Goal: Information Seeking & Learning: Find specific fact

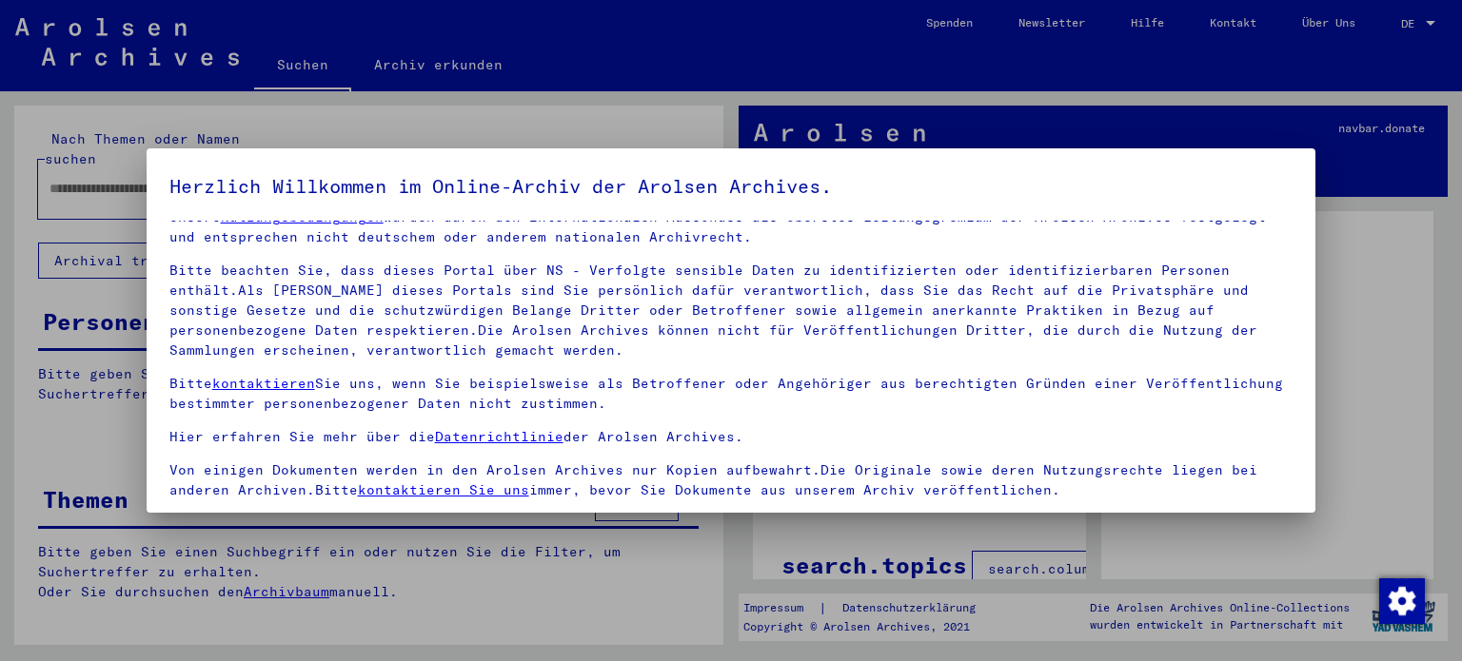
scroll to position [161, 0]
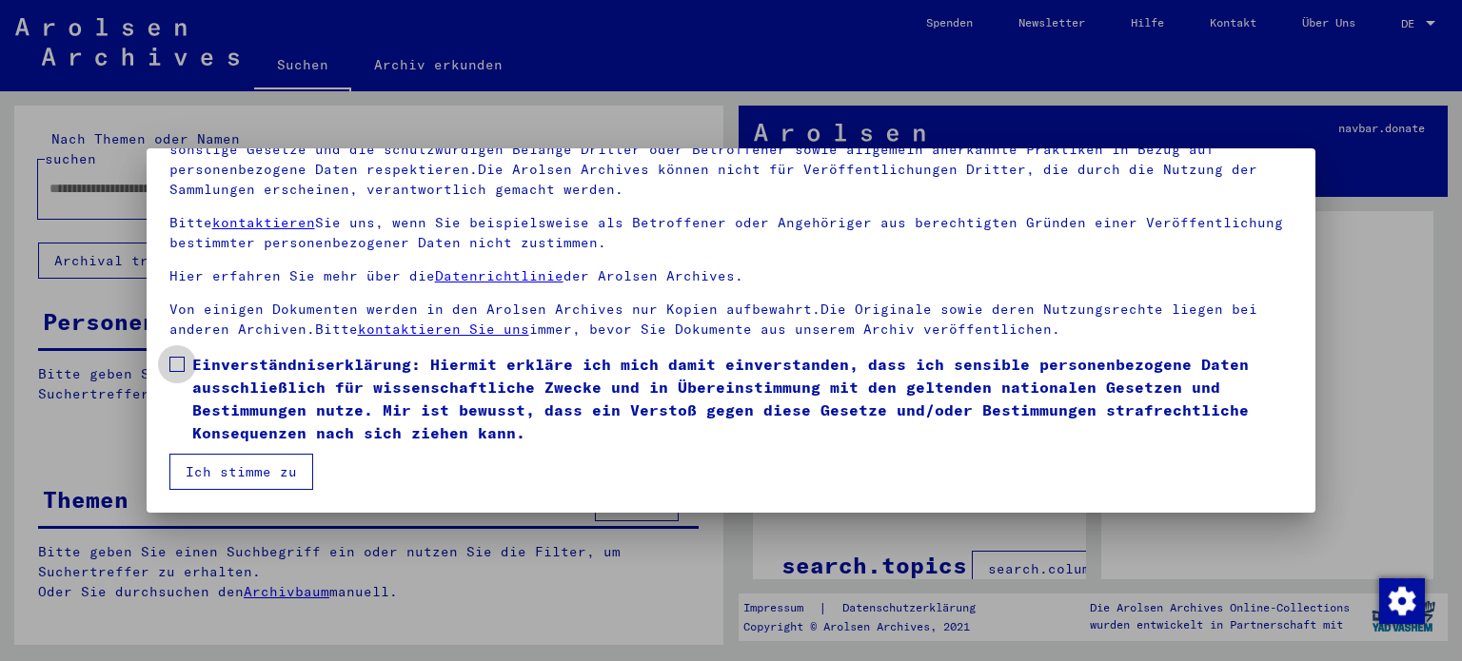
click at [172, 355] on label "Einverständniserklärung: Hiermit erkläre ich mich damit einverstanden, dass ich…" at bounding box center [731, 398] width 1124 height 91
click at [259, 490] on mat-dialog-container "Herzlich Willkommen im Online-Archiv der Arolsen Archives. Unsere Nutzungsbedin…" at bounding box center [732, 330] width 1170 height 364
click at [276, 475] on button "Ich stimme zu" at bounding box center [241, 472] width 144 height 36
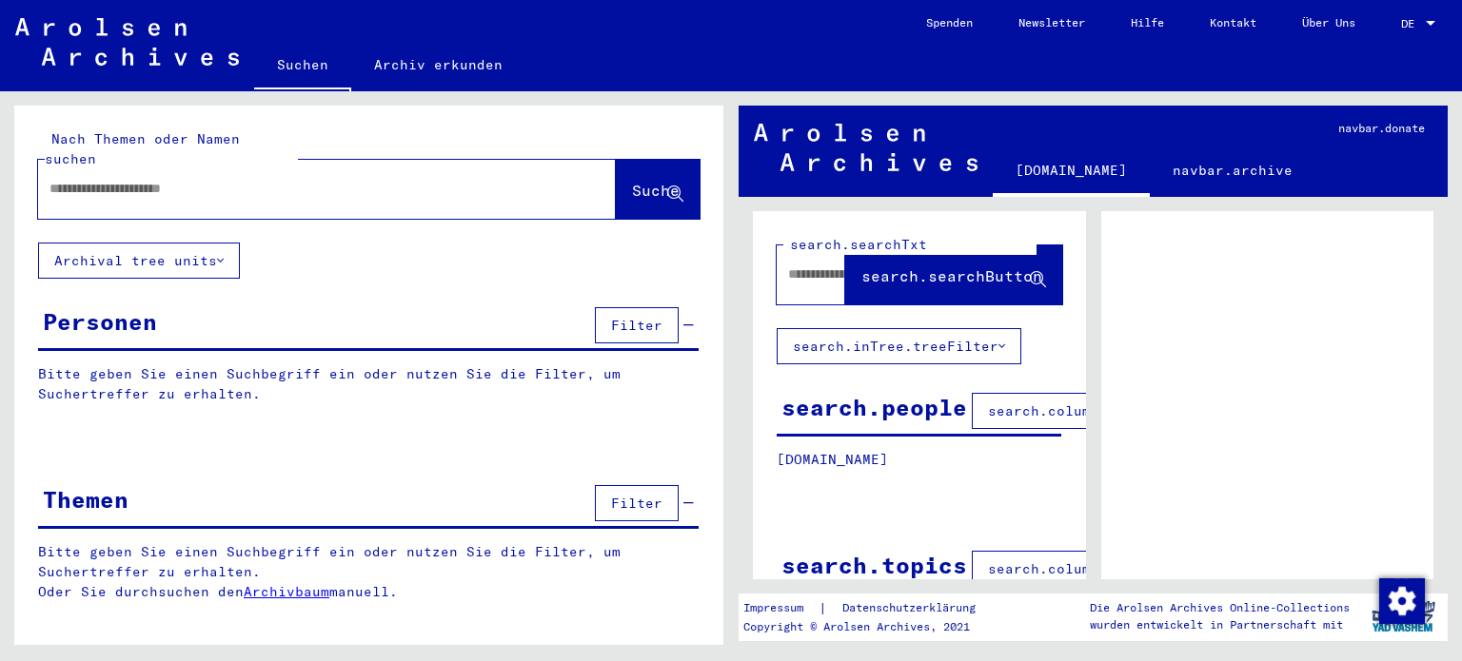
click at [198, 255] on button "Archival tree units" at bounding box center [139, 261] width 202 height 36
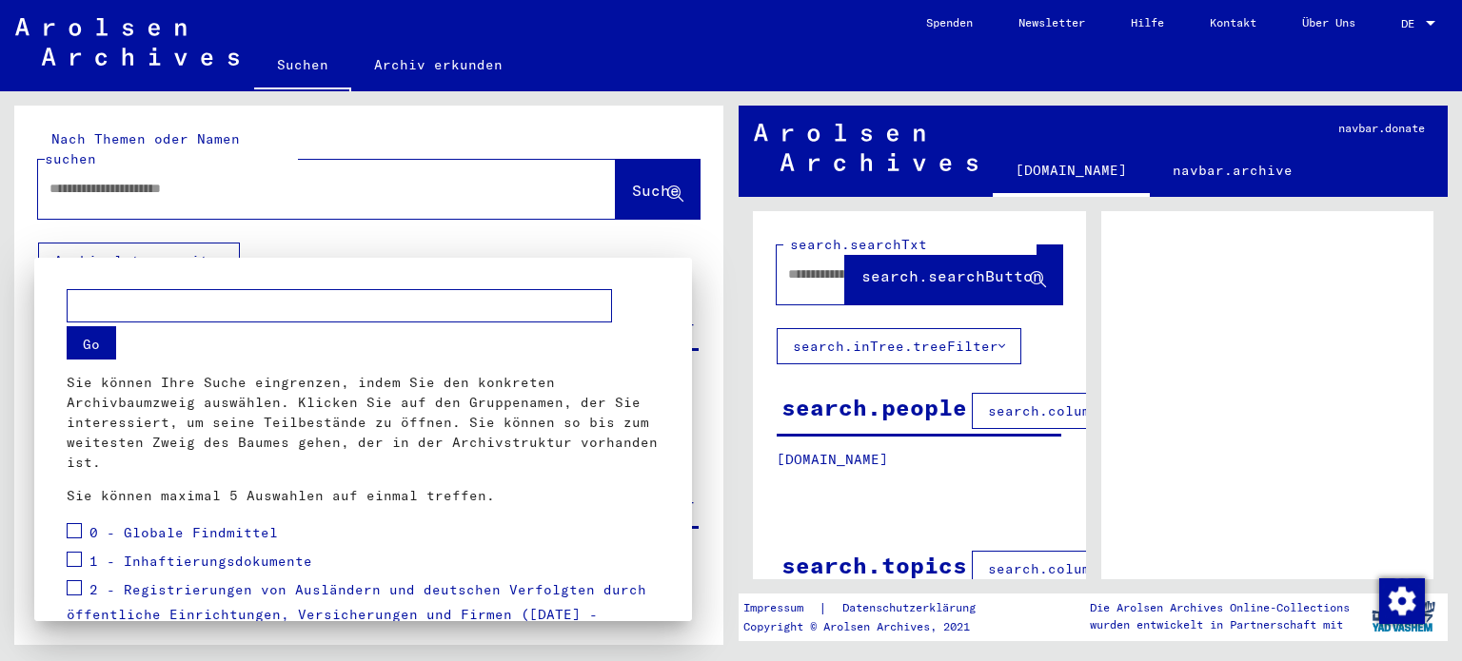
click at [198, 255] on div at bounding box center [731, 330] width 1462 height 661
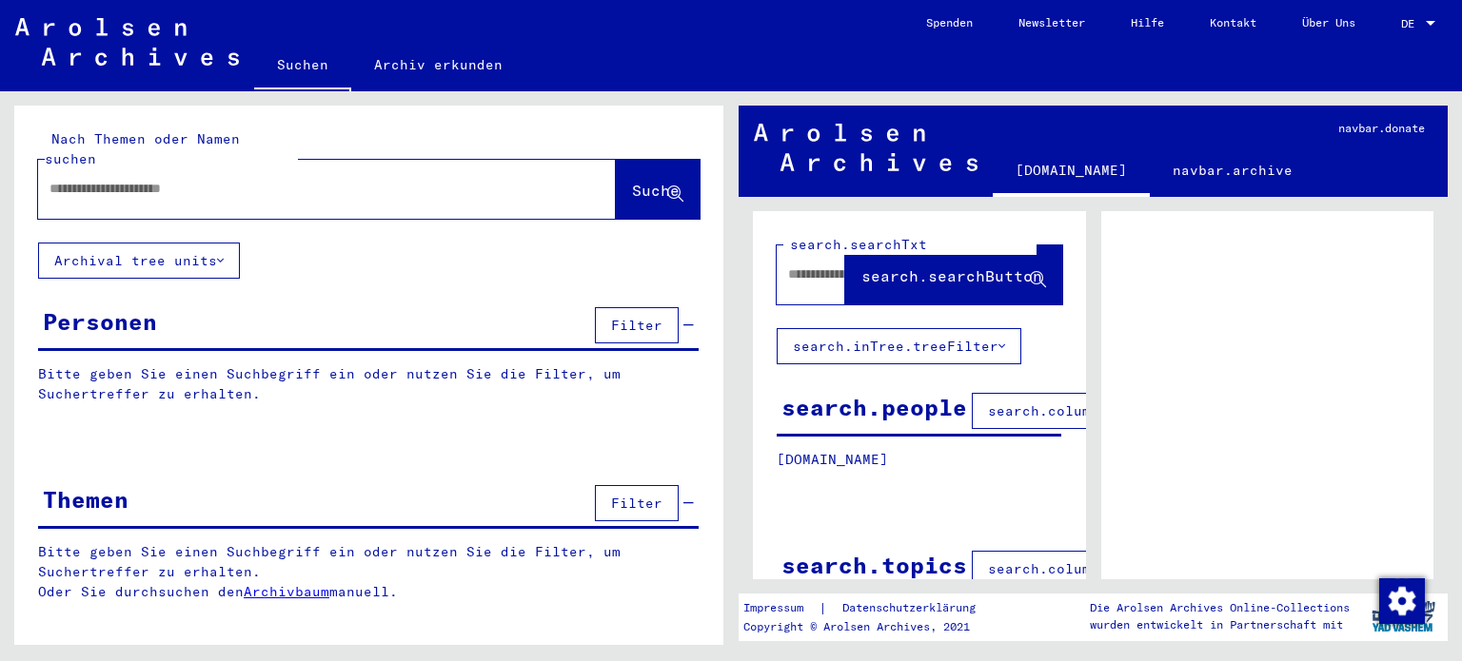
click at [217, 181] on div at bounding box center [304, 188] width 532 height 43
click at [233, 179] on input "text" at bounding box center [309, 189] width 521 height 20
click at [636, 181] on span "Suche" at bounding box center [656, 190] width 48 height 19
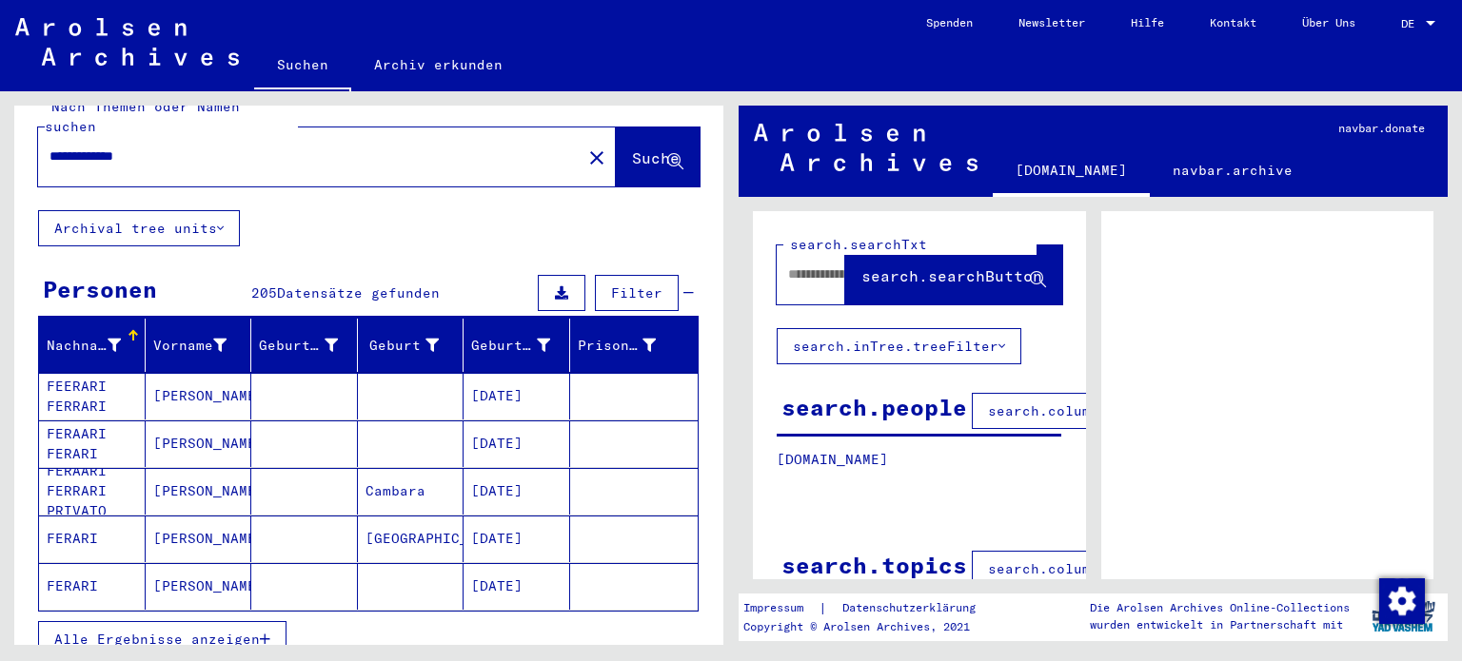
scroll to position [30, 0]
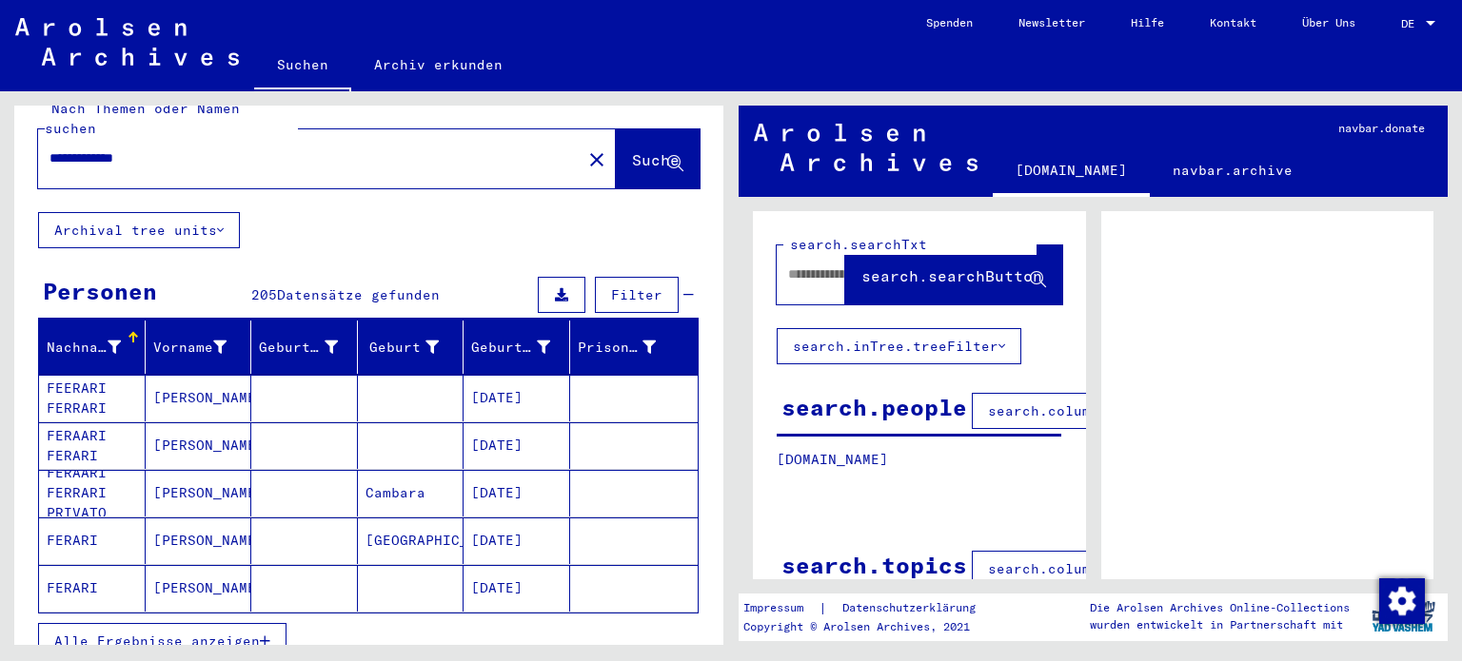
click at [617, 285] on button "Filter" at bounding box center [637, 295] width 84 height 36
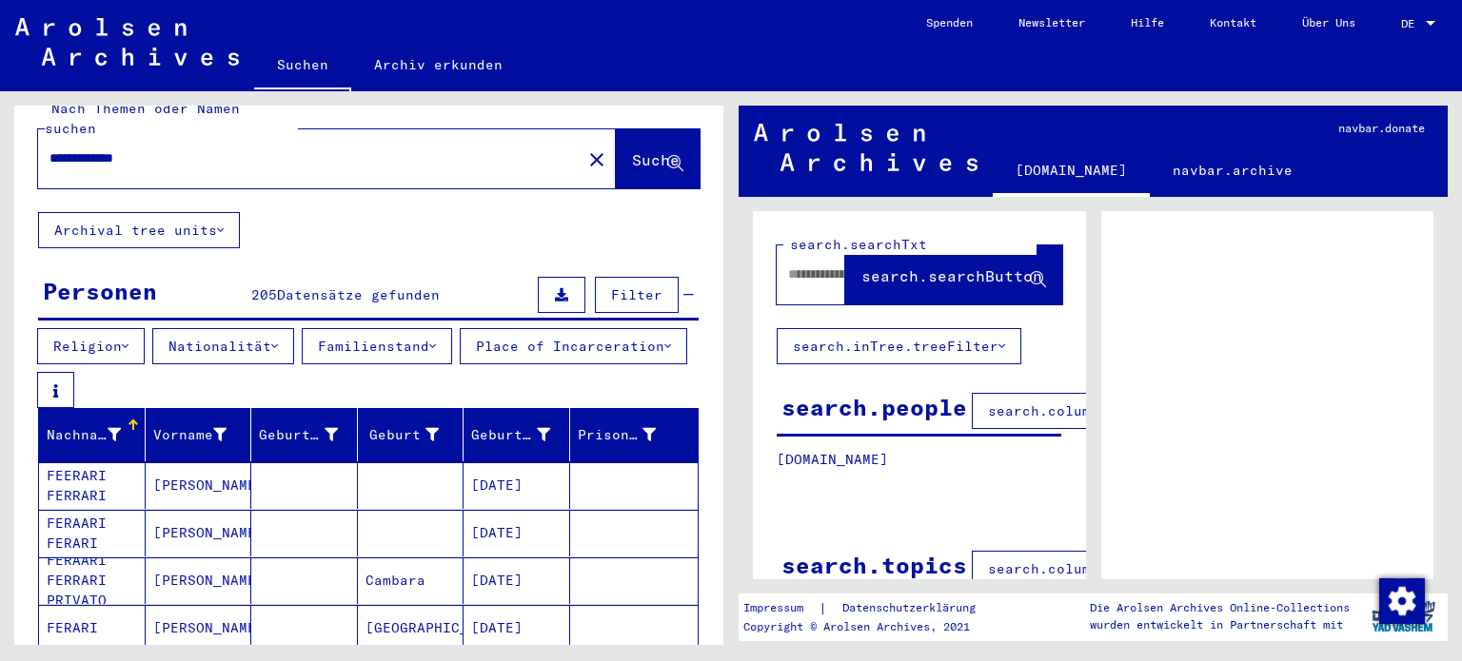
scroll to position [107, 0]
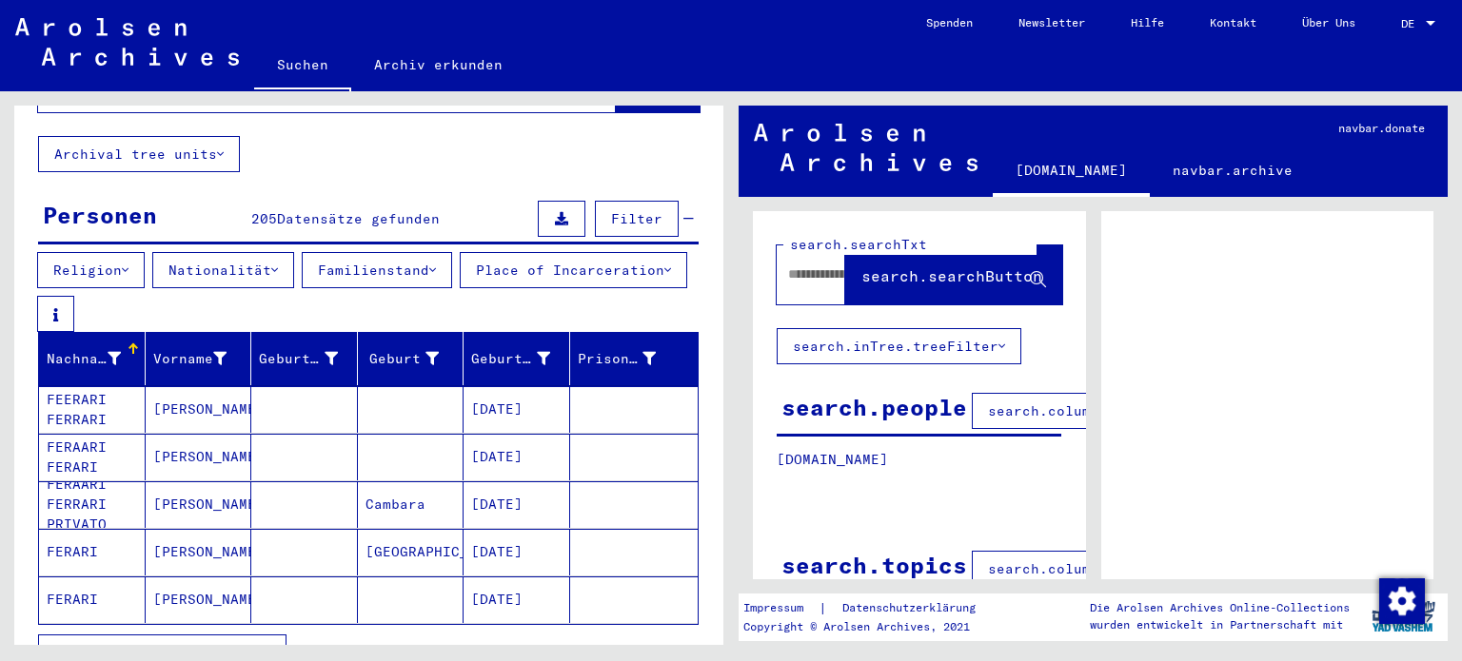
click at [460, 288] on button "Place of Incarceration" at bounding box center [573, 270] width 227 height 36
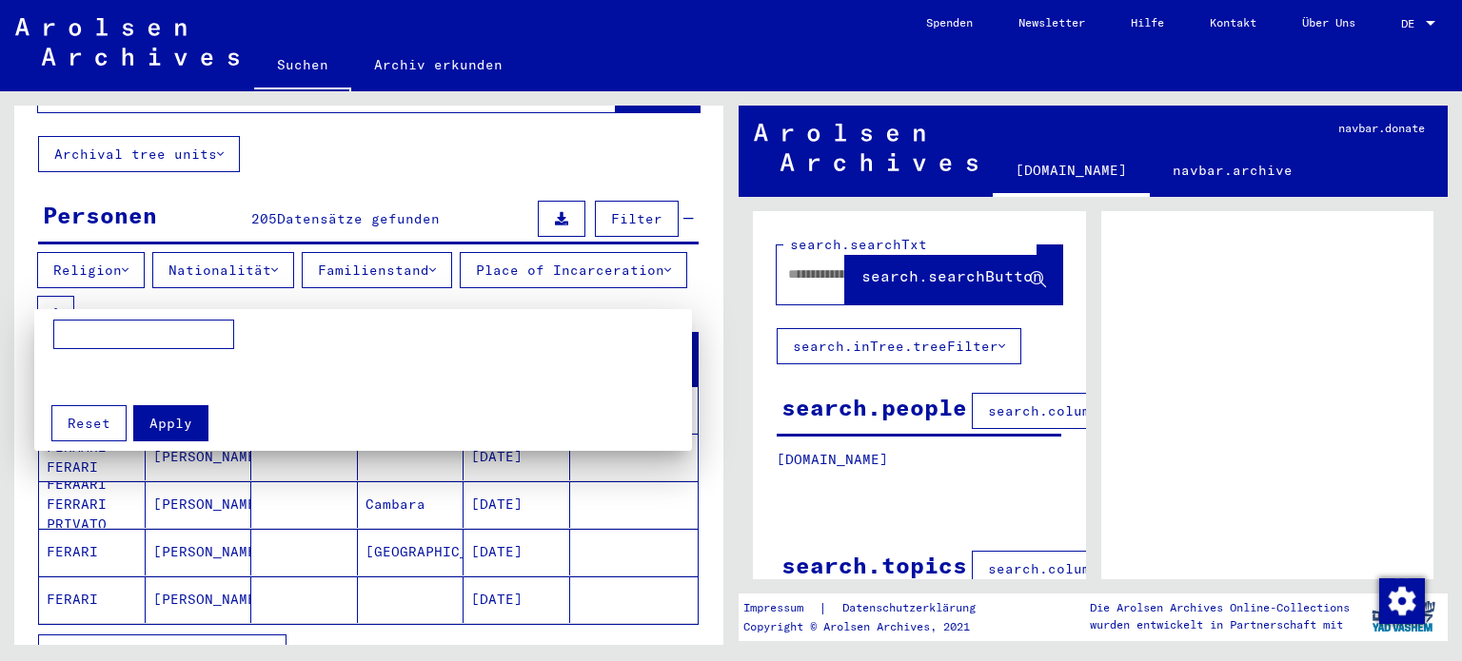
click at [169, 294] on div at bounding box center [731, 330] width 1462 height 661
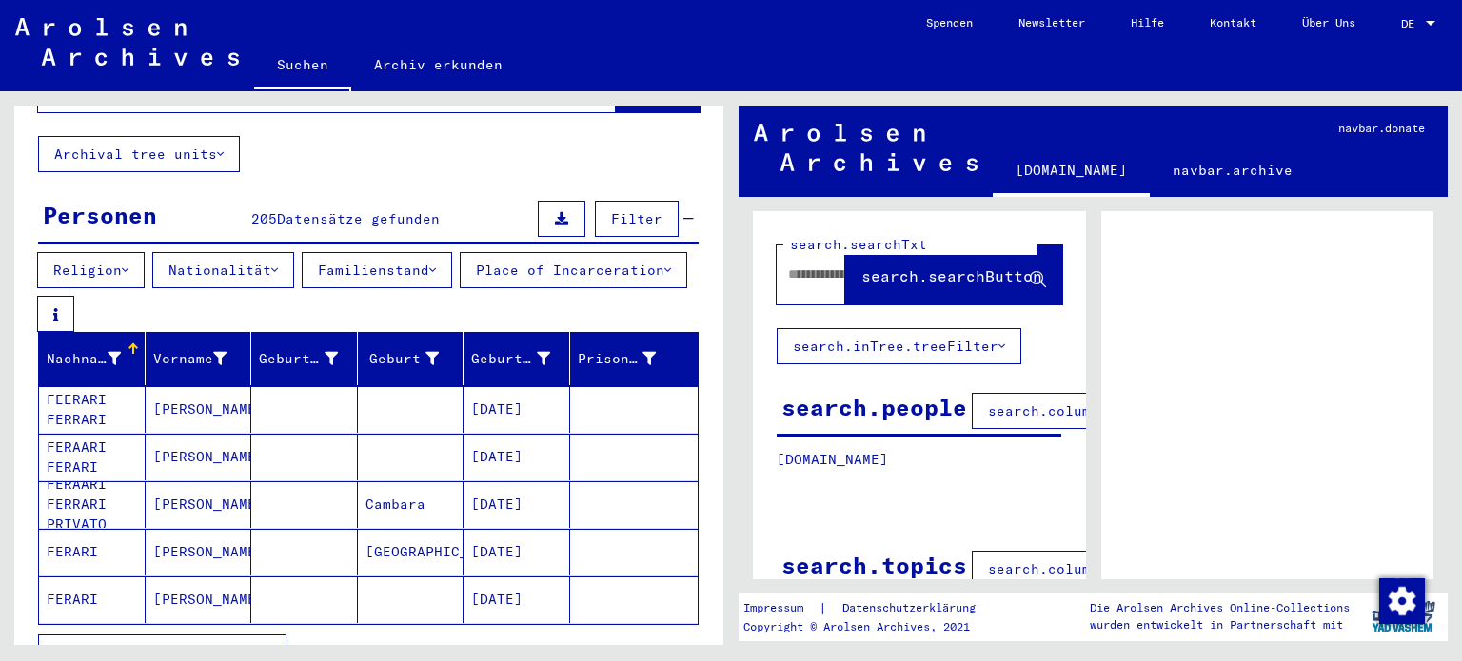
scroll to position [0, 0]
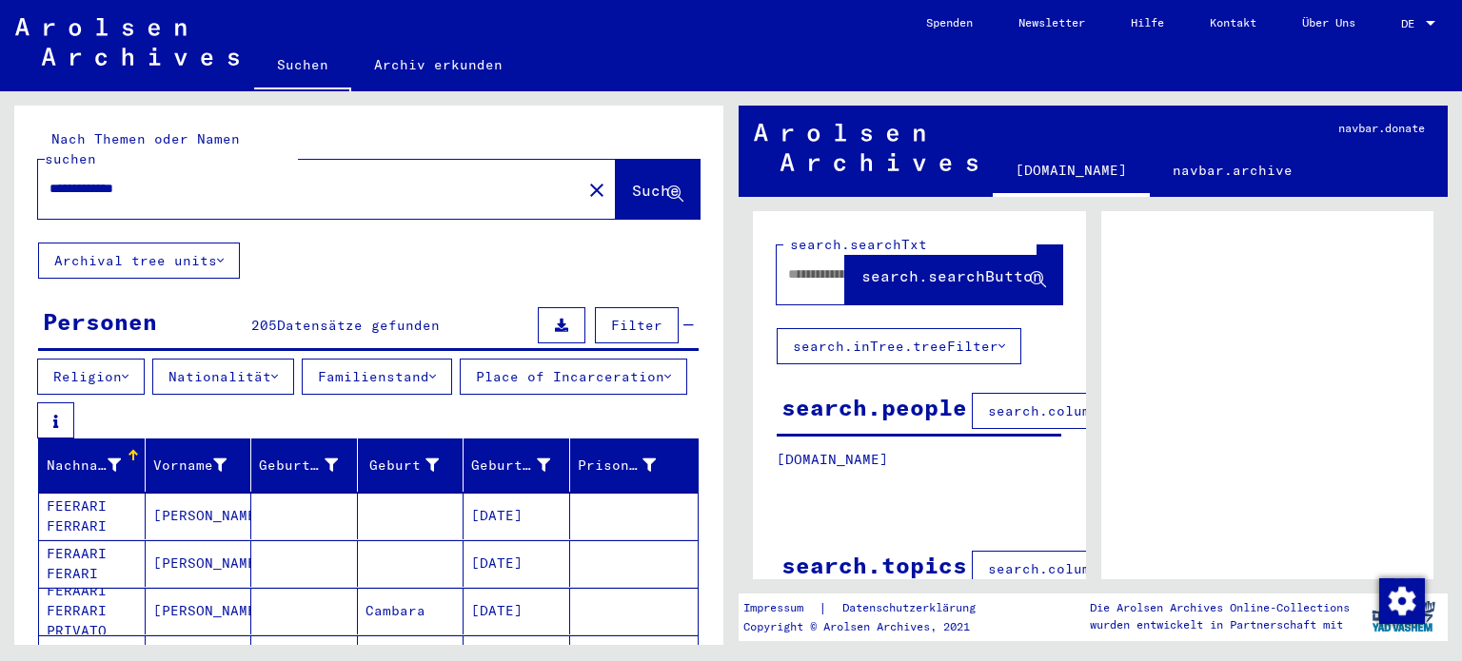
drag, startPoint x: 169, startPoint y: 164, endPoint x: 117, endPoint y: 163, distance: 52.3
click at [117, 179] on input "**********" at bounding box center [309, 189] width 521 height 20
type input "**********"
click at [383, 359] on button "Familienstand" at bounding box center [377, 377] width 150 height 36
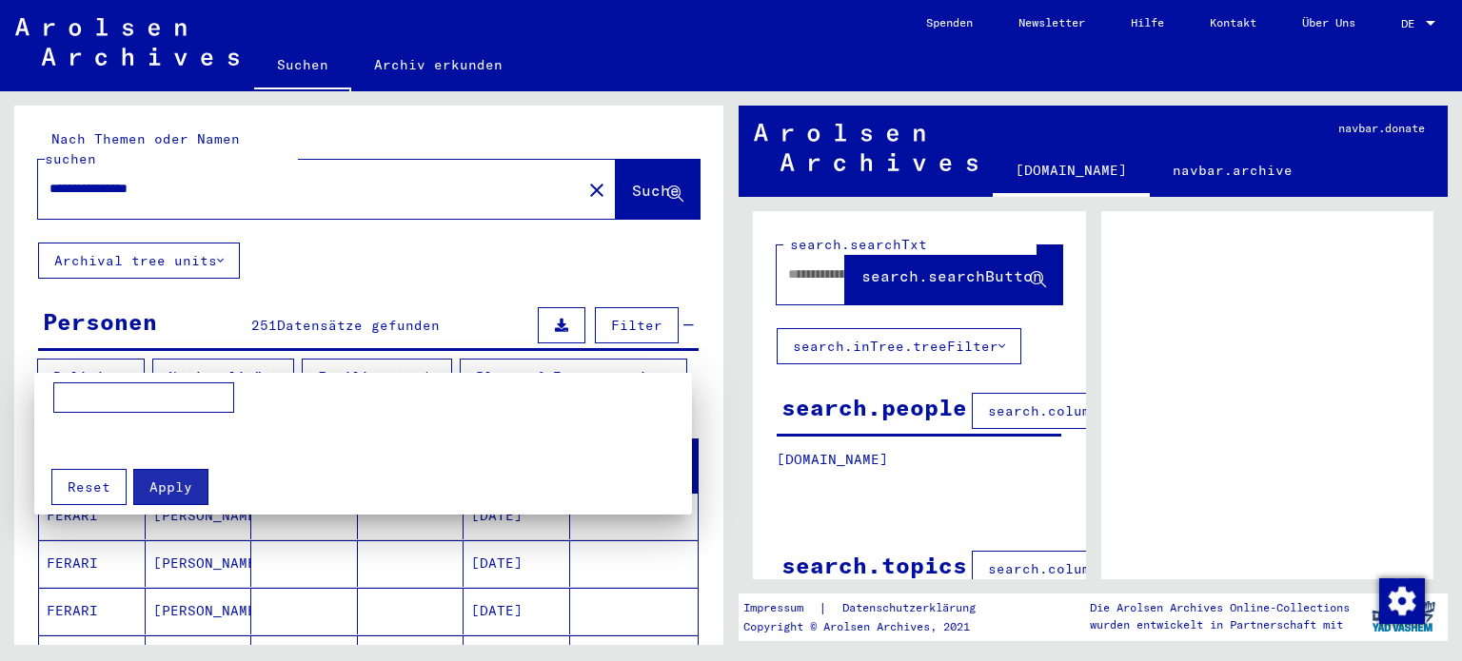
click at [383, 354] on div at bounding box center [731, 330] width 1462 height 661
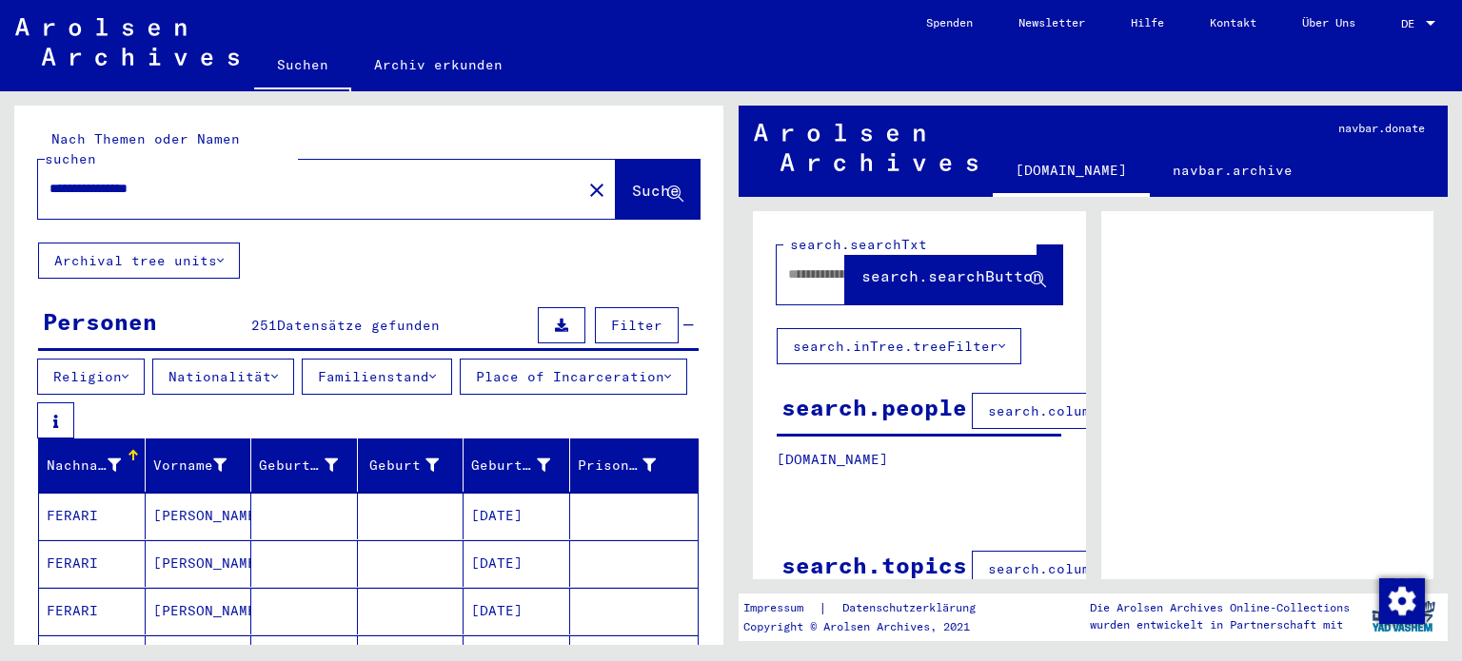
click at [624, 317] on span "Filter" at bounding box center [636, 325] width 51 height 17
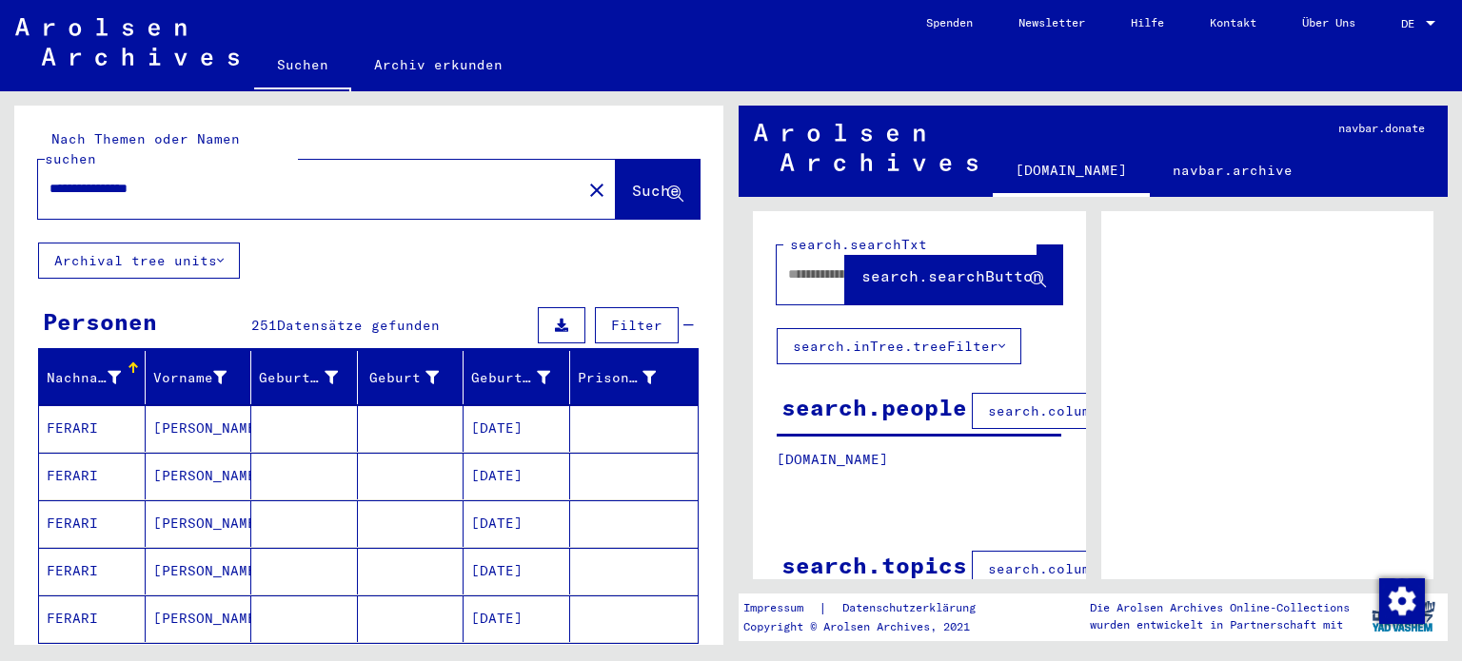
click at [624, 317] on span "Filter" at bounding box center [636, 325] width 51 height 17
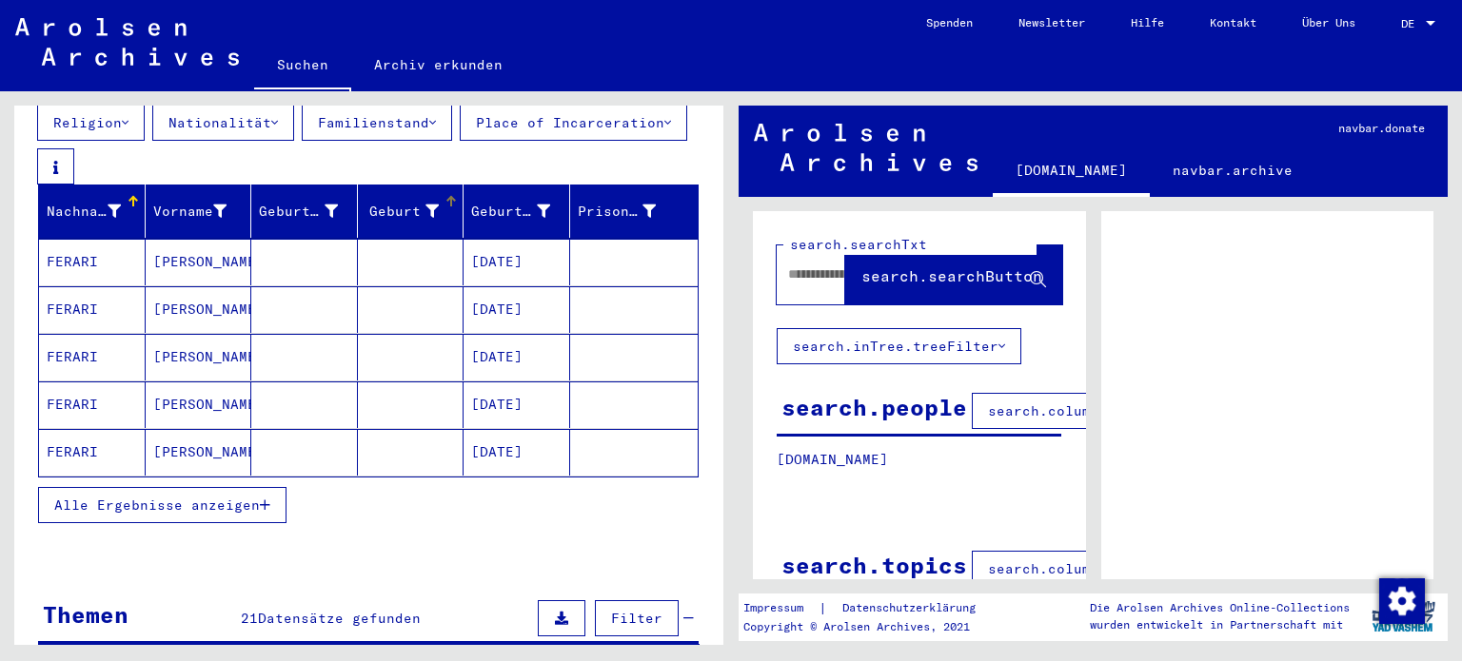
scroll to position [257, 0]
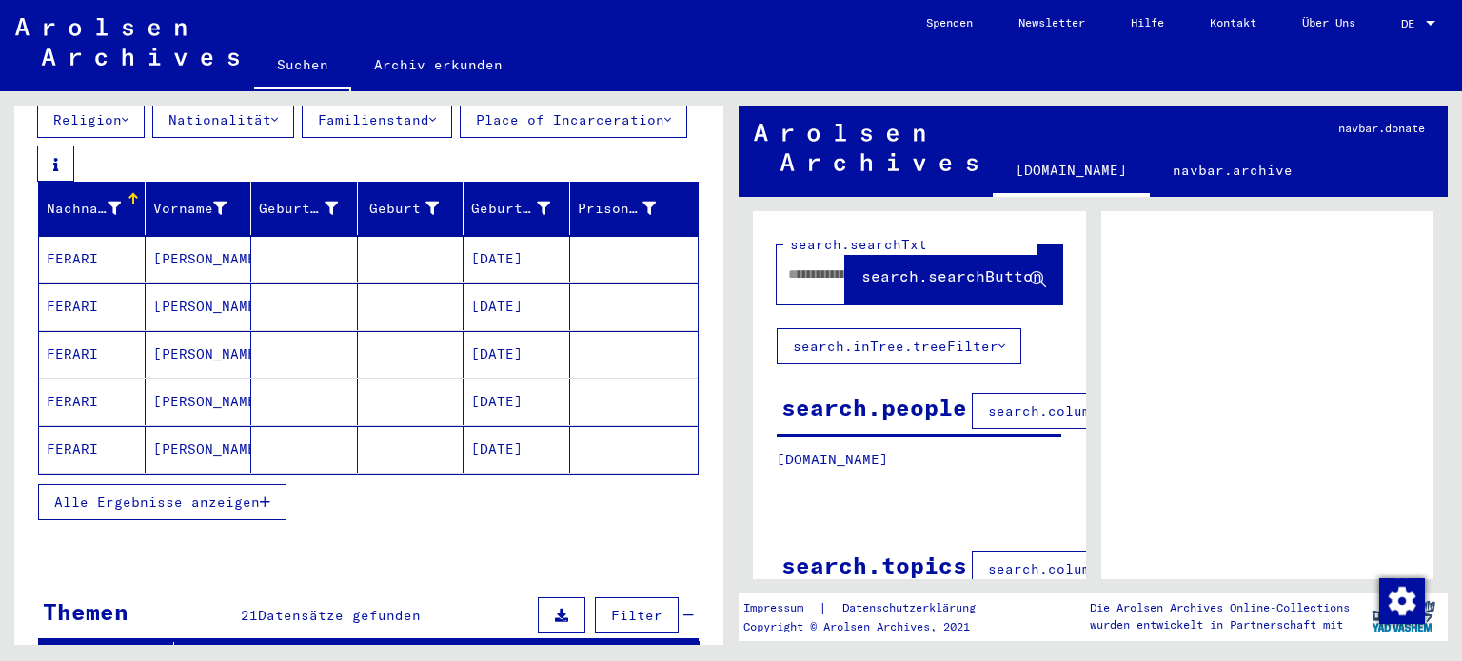
click at [223, 494] on span "Alle Ergebnisse anzeigen" at bounding box center [157, 502] width 206 height 17
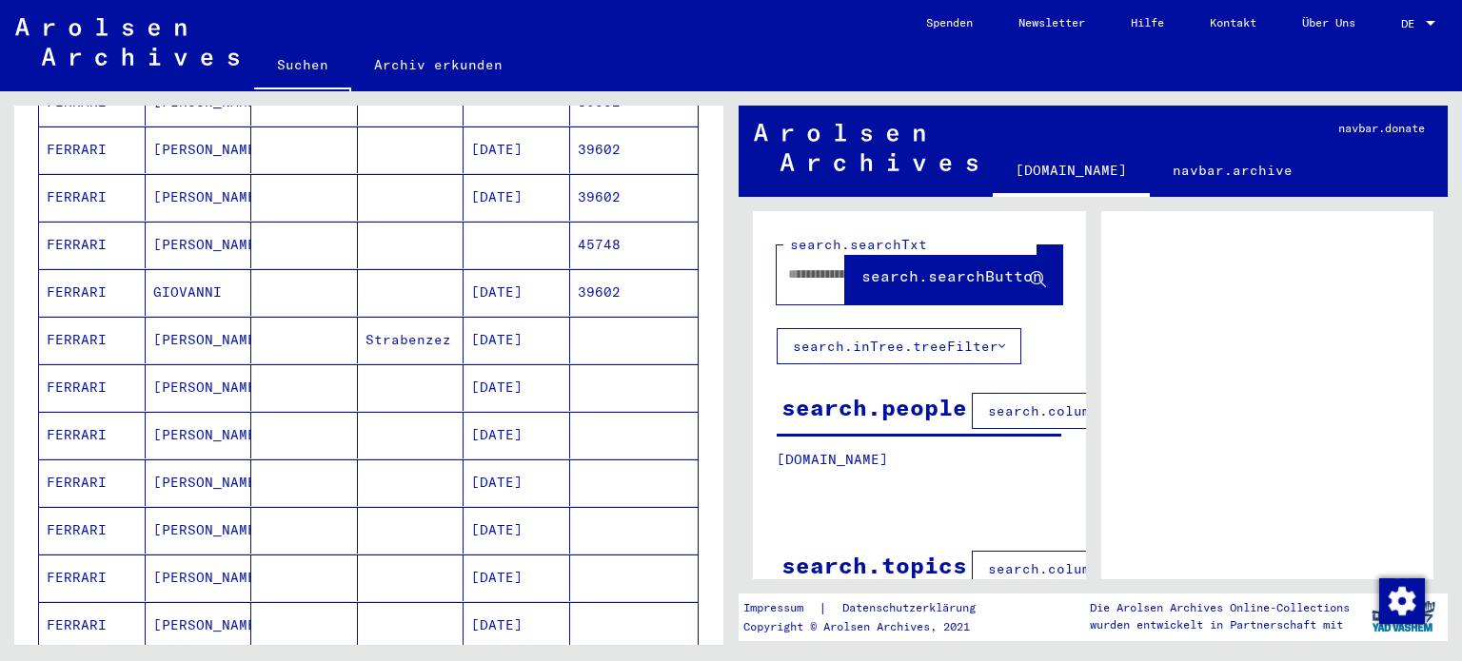
scroll to position [984, 0]
click at [570, 413] on mat-cell at bounding box center [634, 436] width 128 height 47
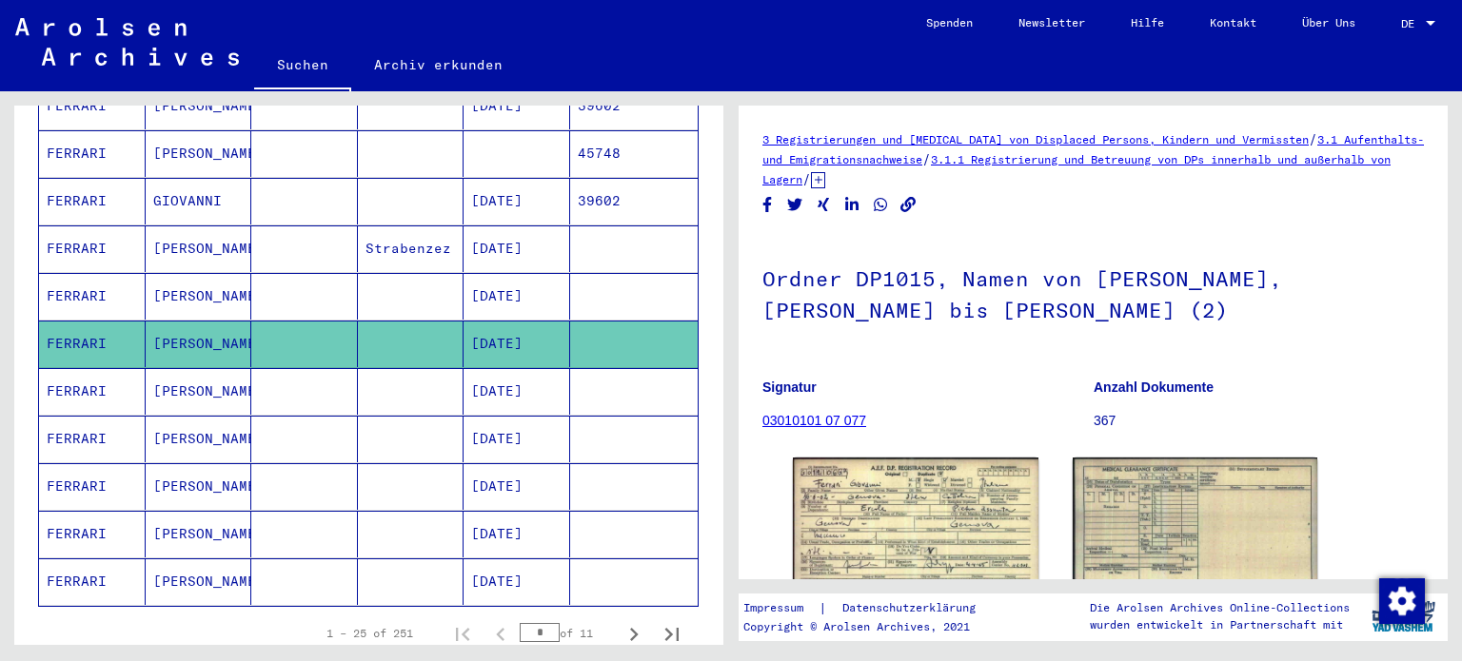
scroll to position [1206, 0]
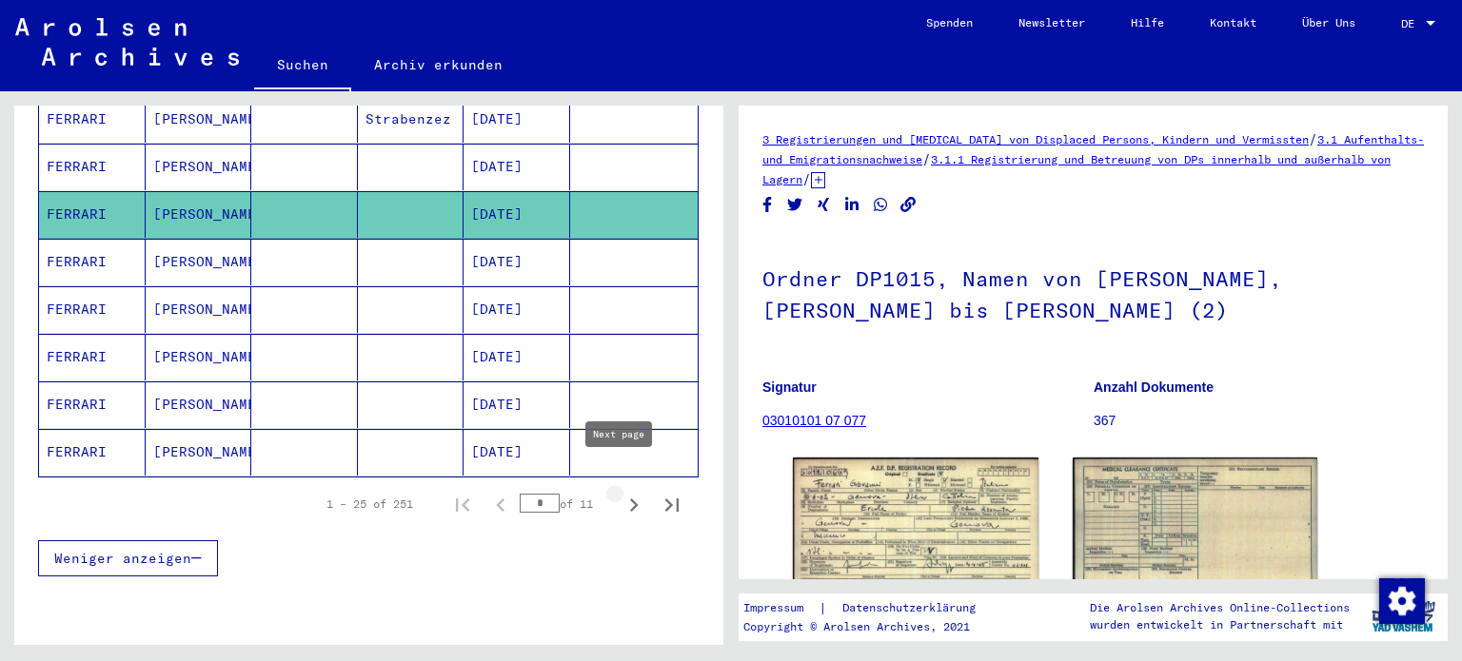
click at [620, 492] on icon "Next page" at bounding box center [633, 505] width 27 height 27
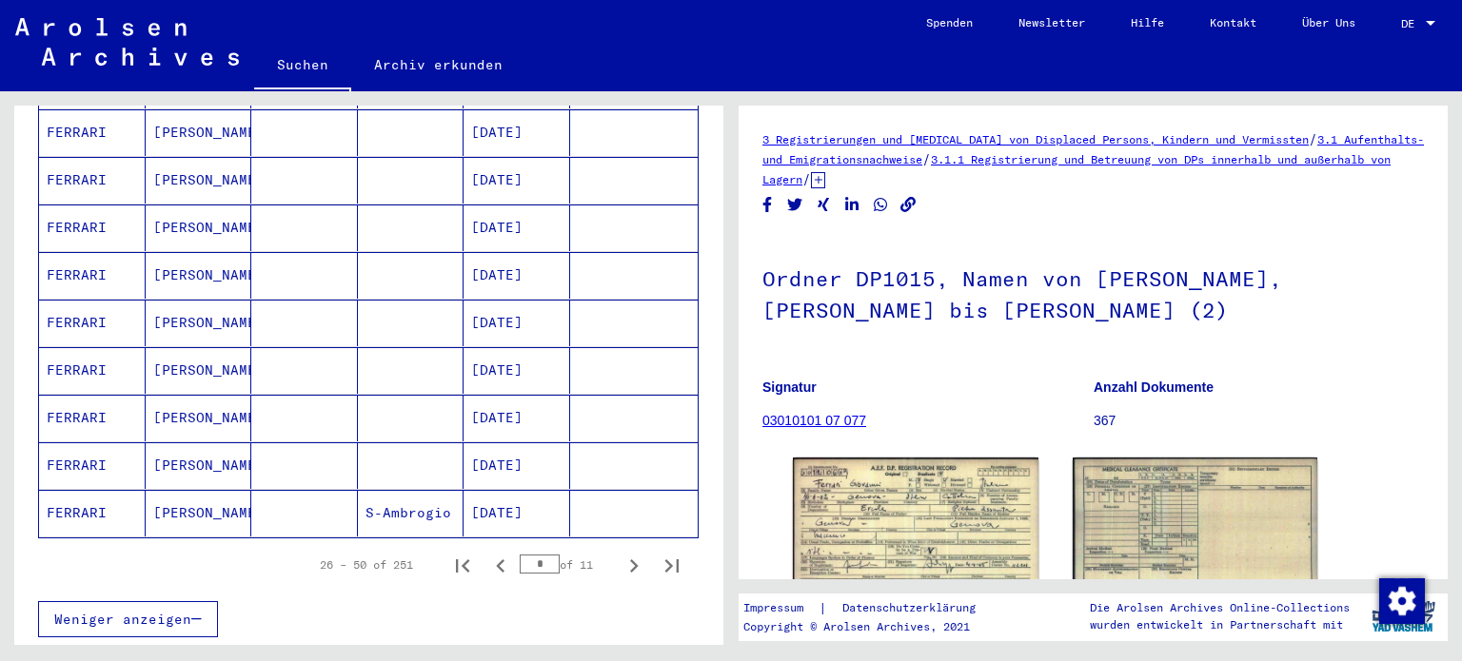
scroll to position [1150, 0]
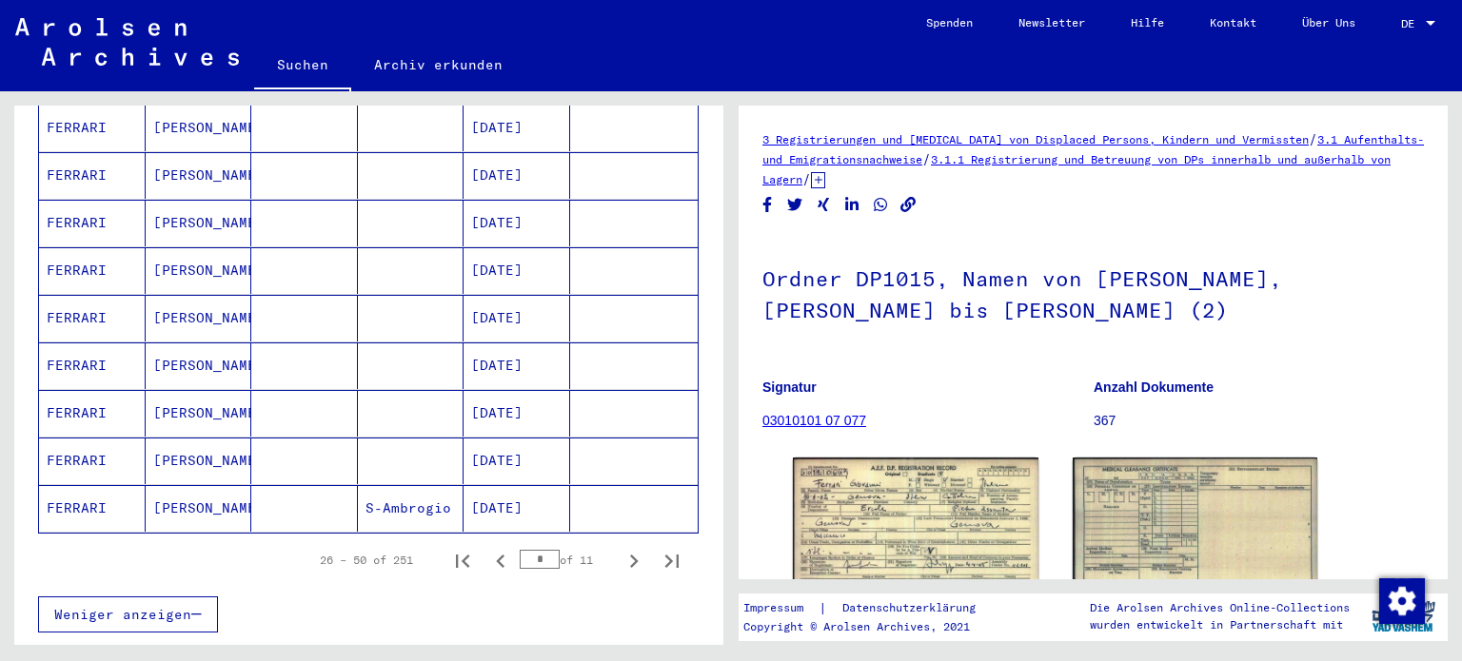
click at [411, 438] on mat-cell at bounding box center [411, 461] width 107 height 47
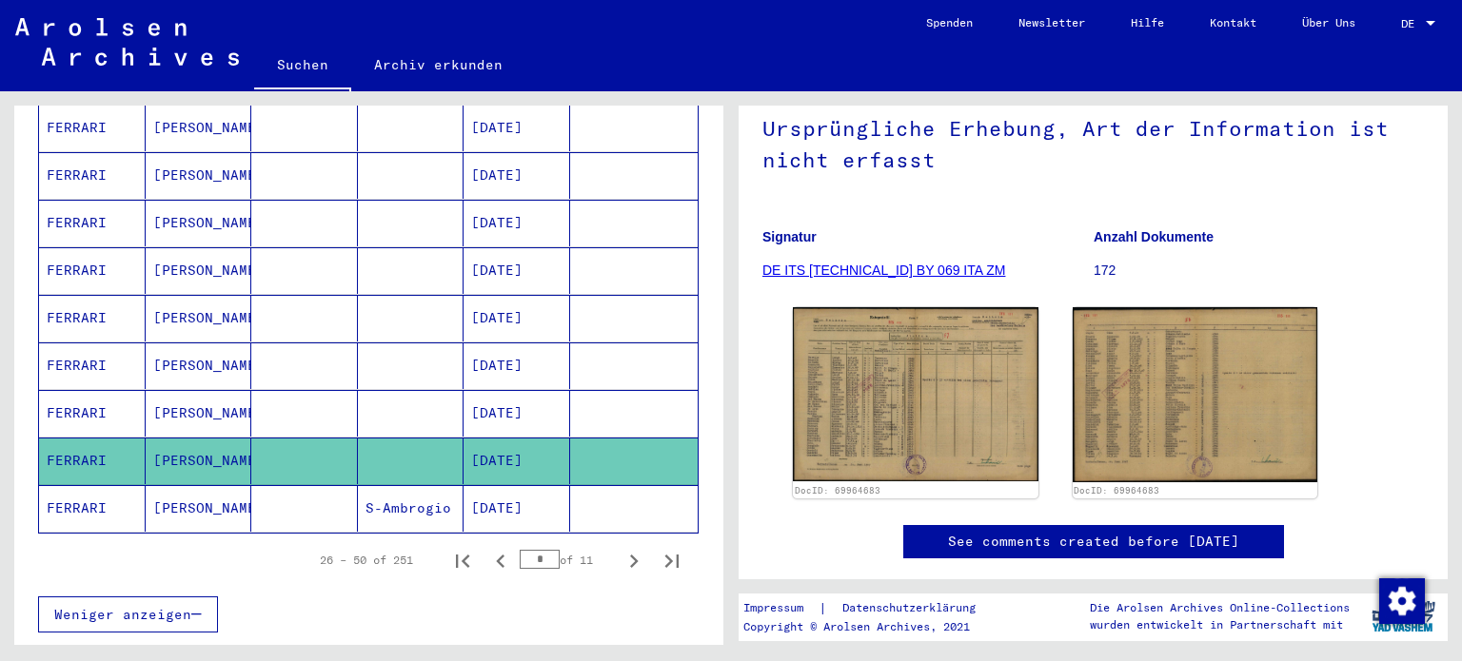
scroll to position [171, 0]
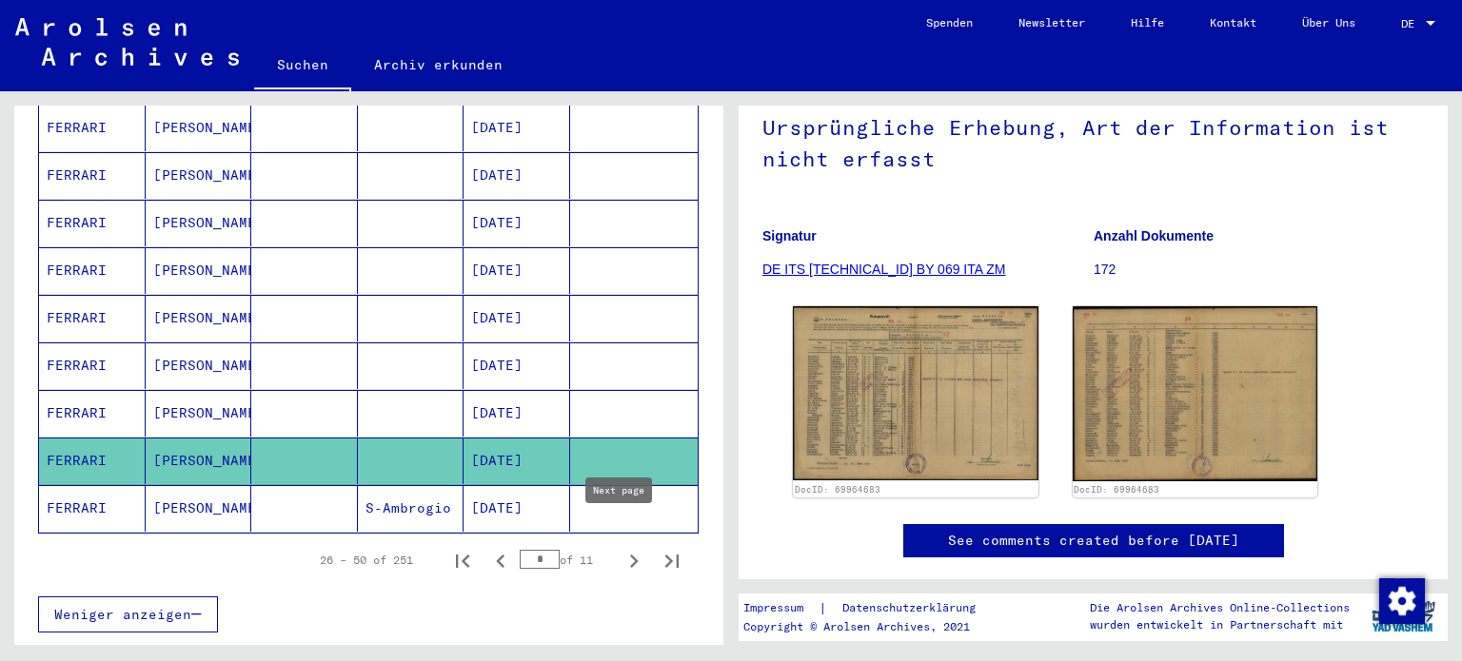
click at [620, 548] on icon "Next page" at bounding box center [633, 561] width 27 height 27
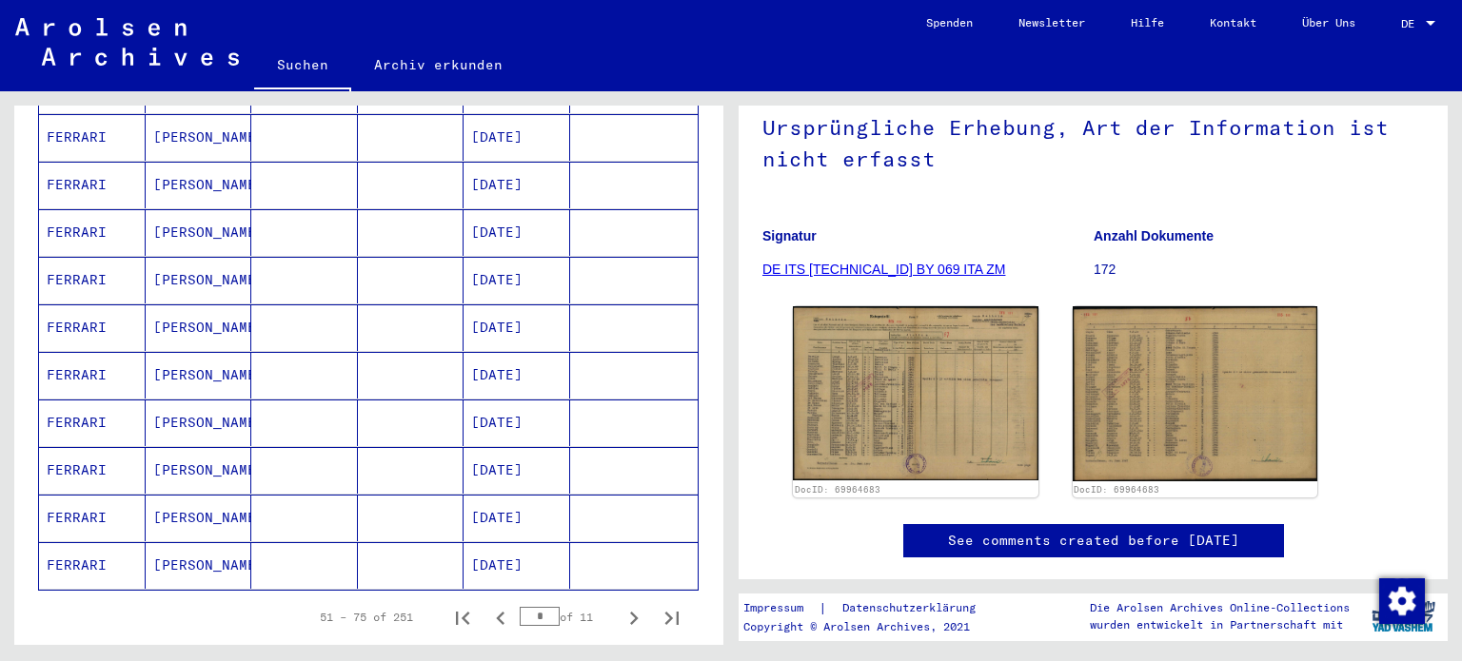
scroll to position [1094, 0]
click at [620, 603] on icon "Next page" at bounding box center [633, 616] width 27 height 27
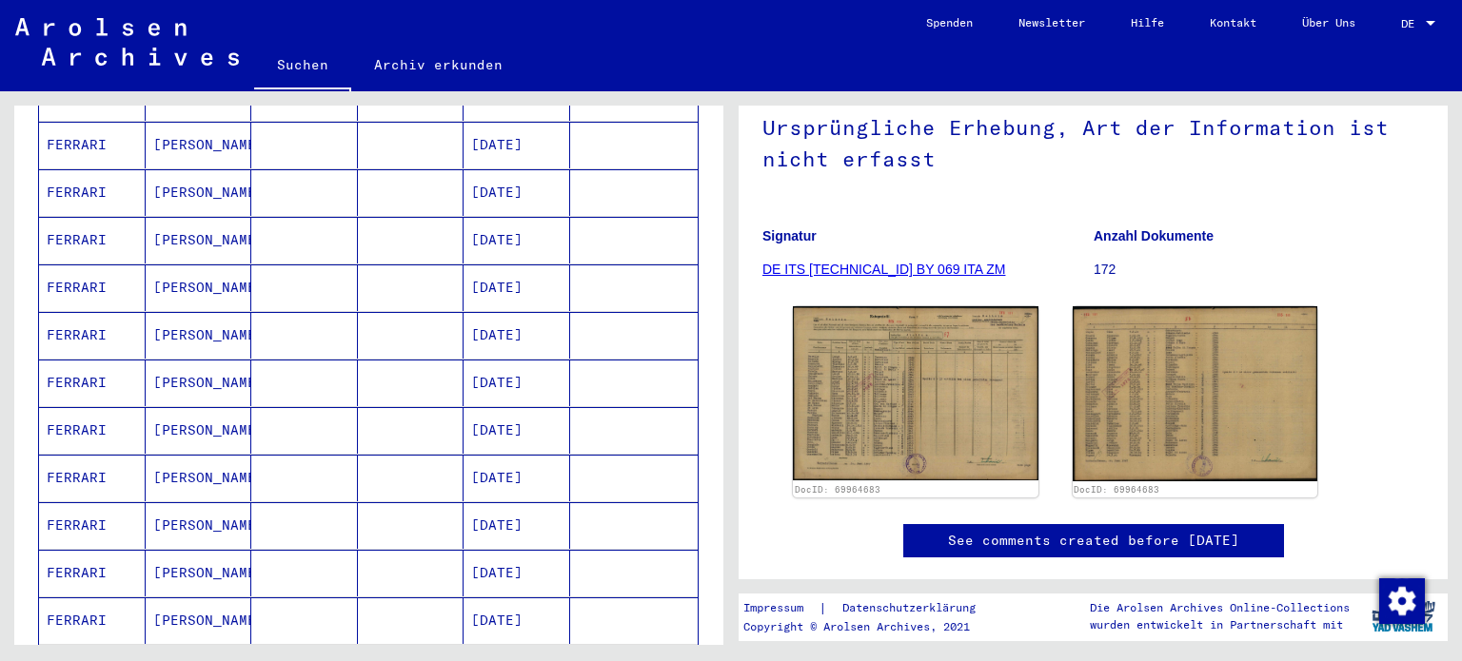
scroll to position [657, 0]
click at [187, 550] on mat-cell "[PERSON_NAME]" at bounding box center [199, 573] width 107 height 47
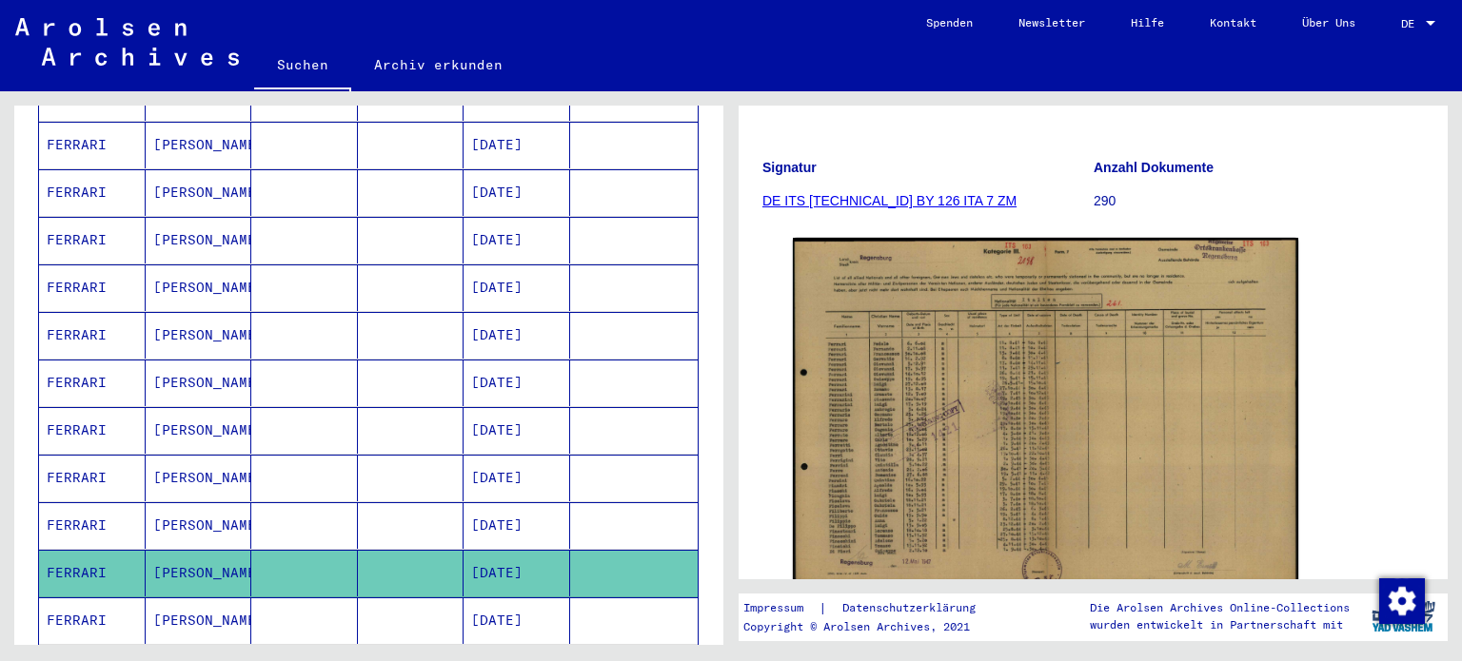
scroll to position [240, 0]
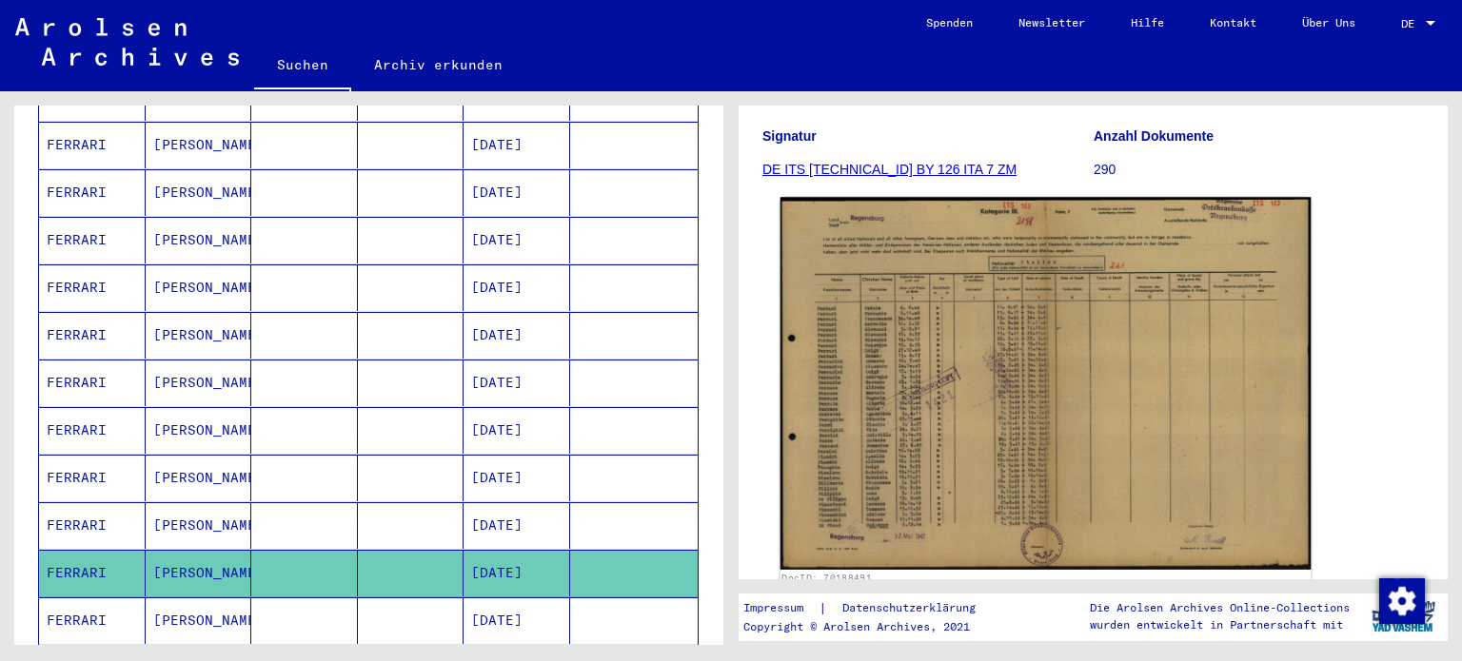
click at [1028, 344] on img at bounding box center [1045, 383] width 531 height 373
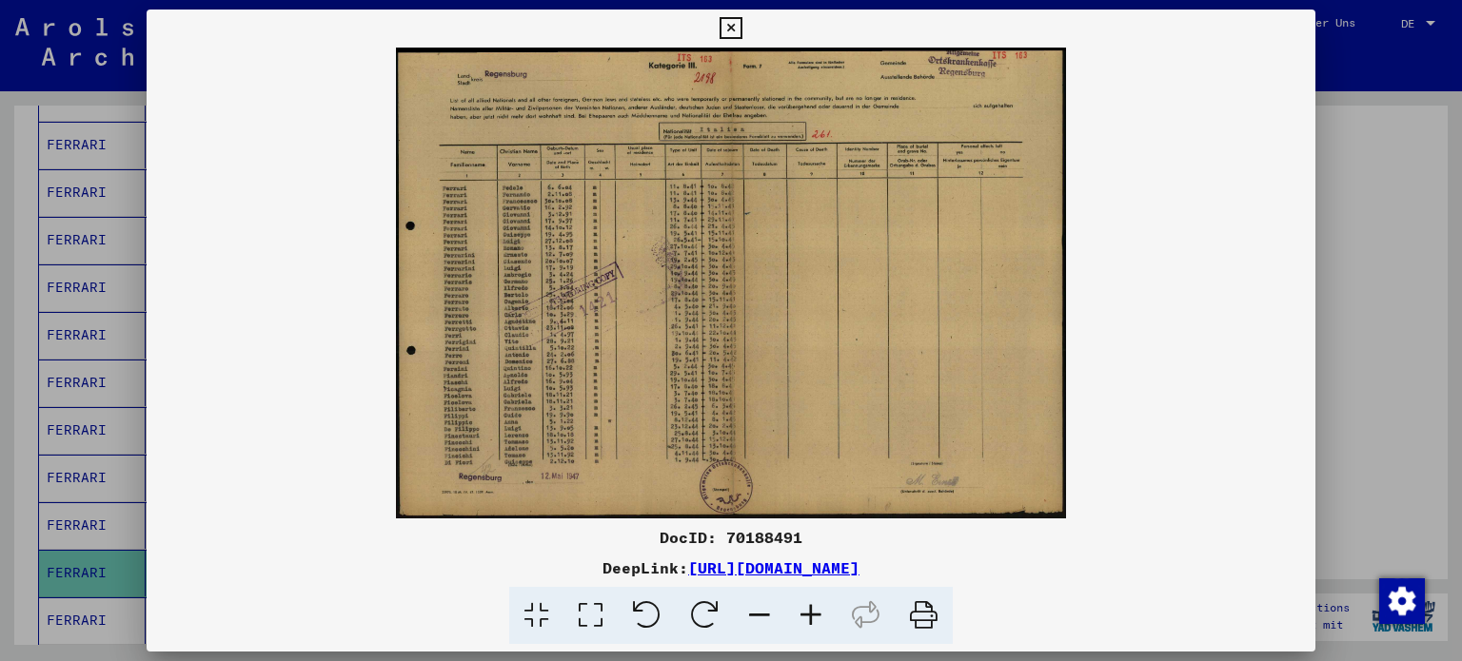
click at [927, 619] on icon at bounding box center [924, 616] width 58 height 58
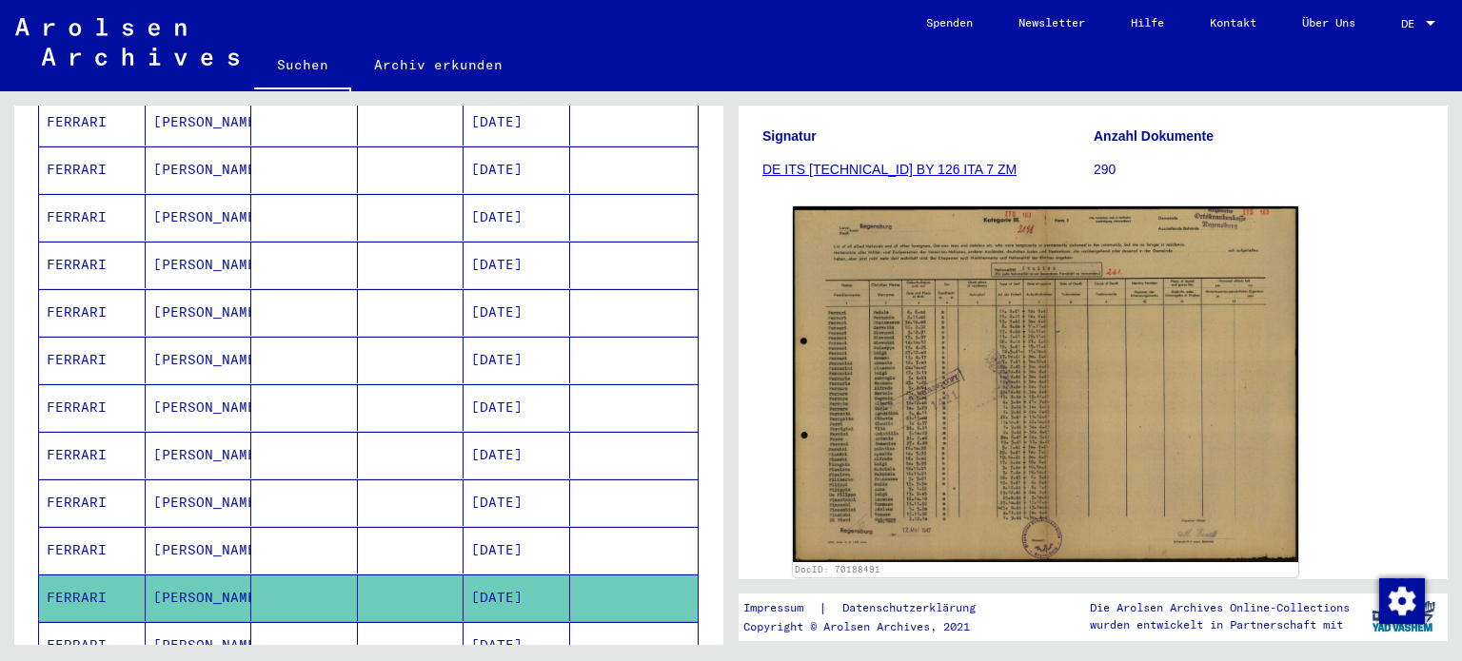
scroll to position [631, 0]
click at [218, 393] on mat-cell "[PERSON_NAME]" at bounding box center [199, 408] width 107 height 47
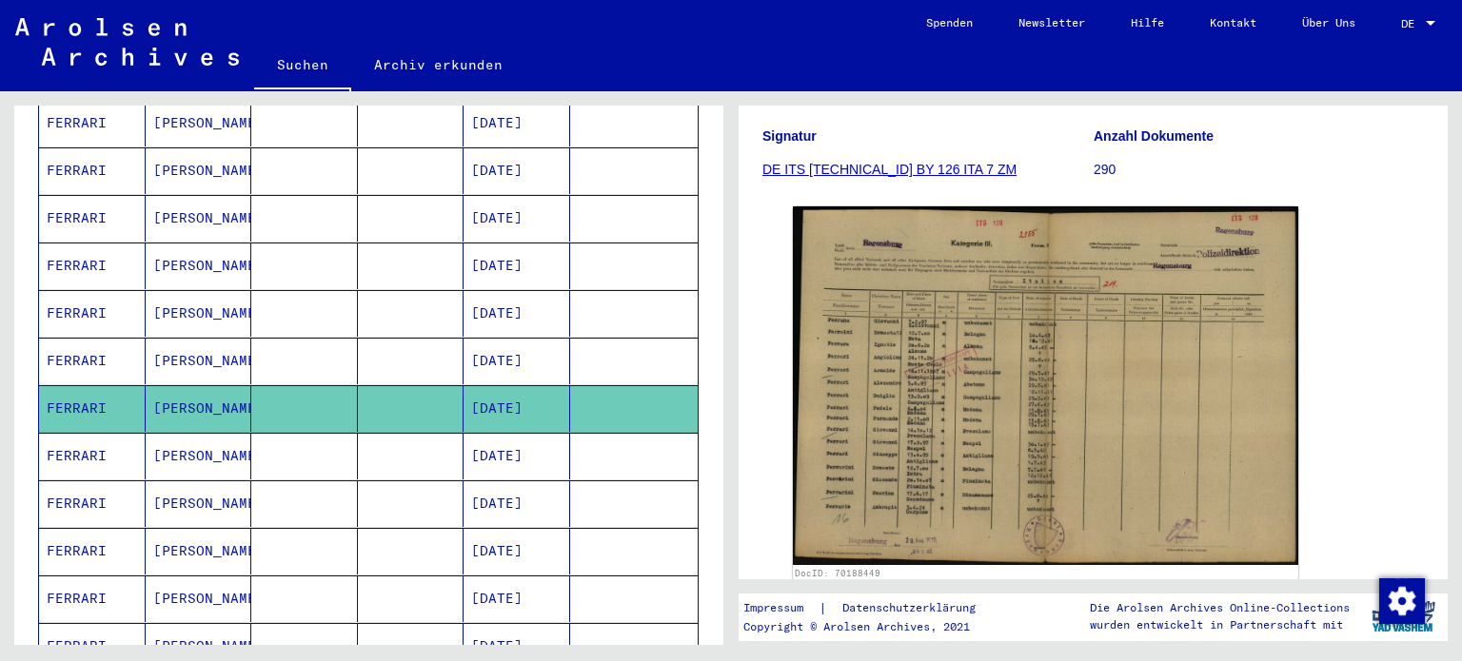
scroll to position [243, 0]
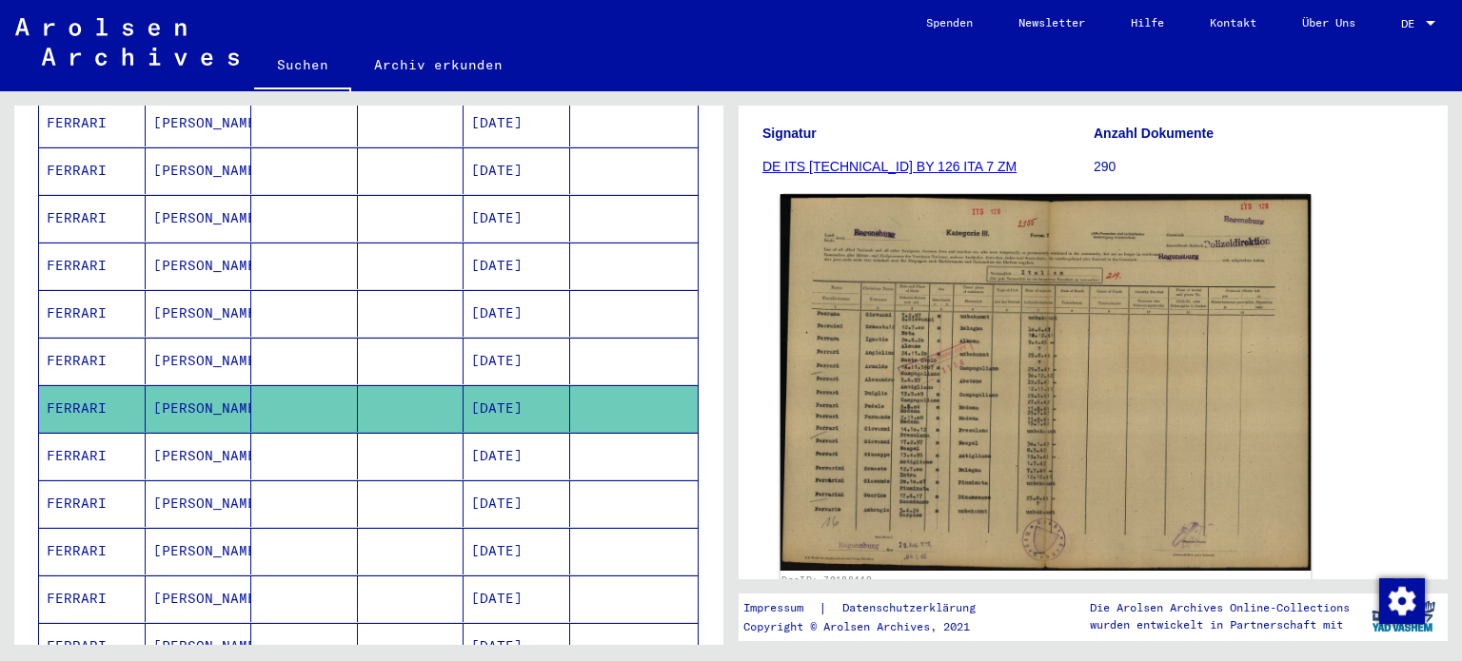
click at [1096, 383] on img at bounding box center [1045, 382] width 531 height 377
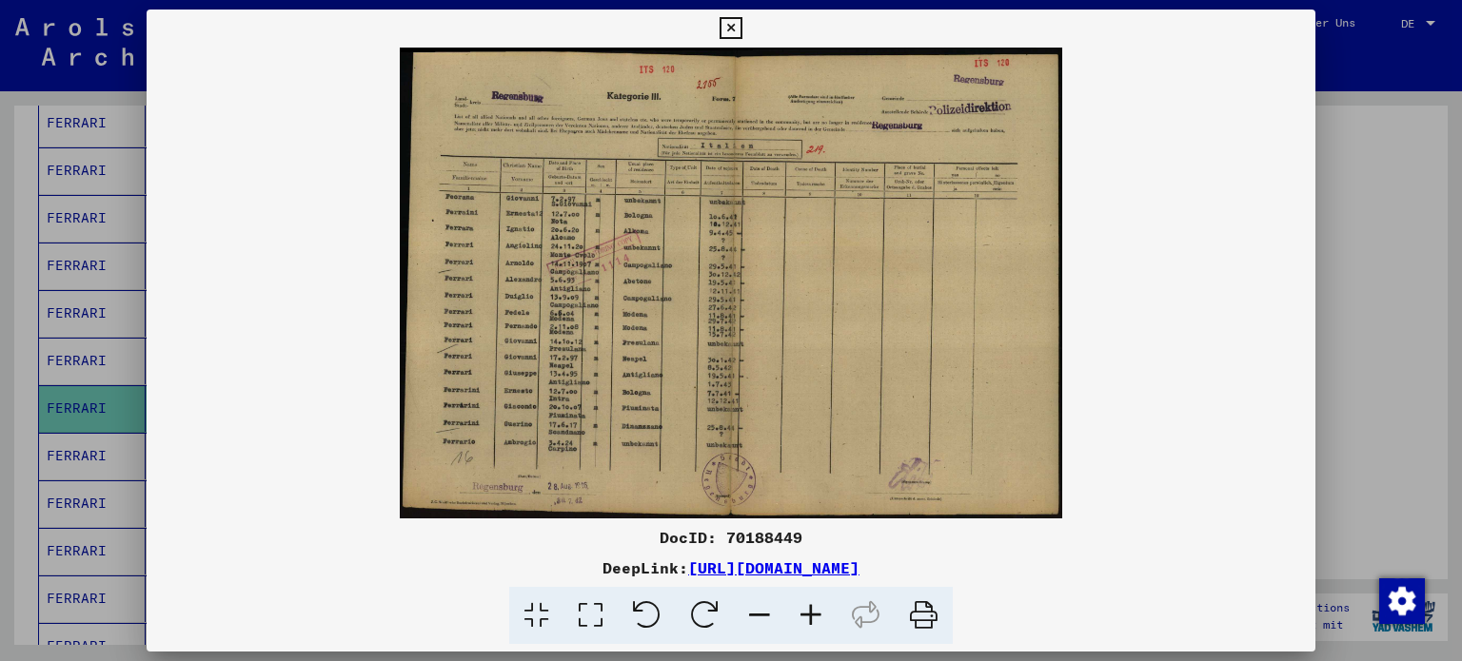
click at [923, 613] on icon at bounding box center [924, 616] width 58 height 58
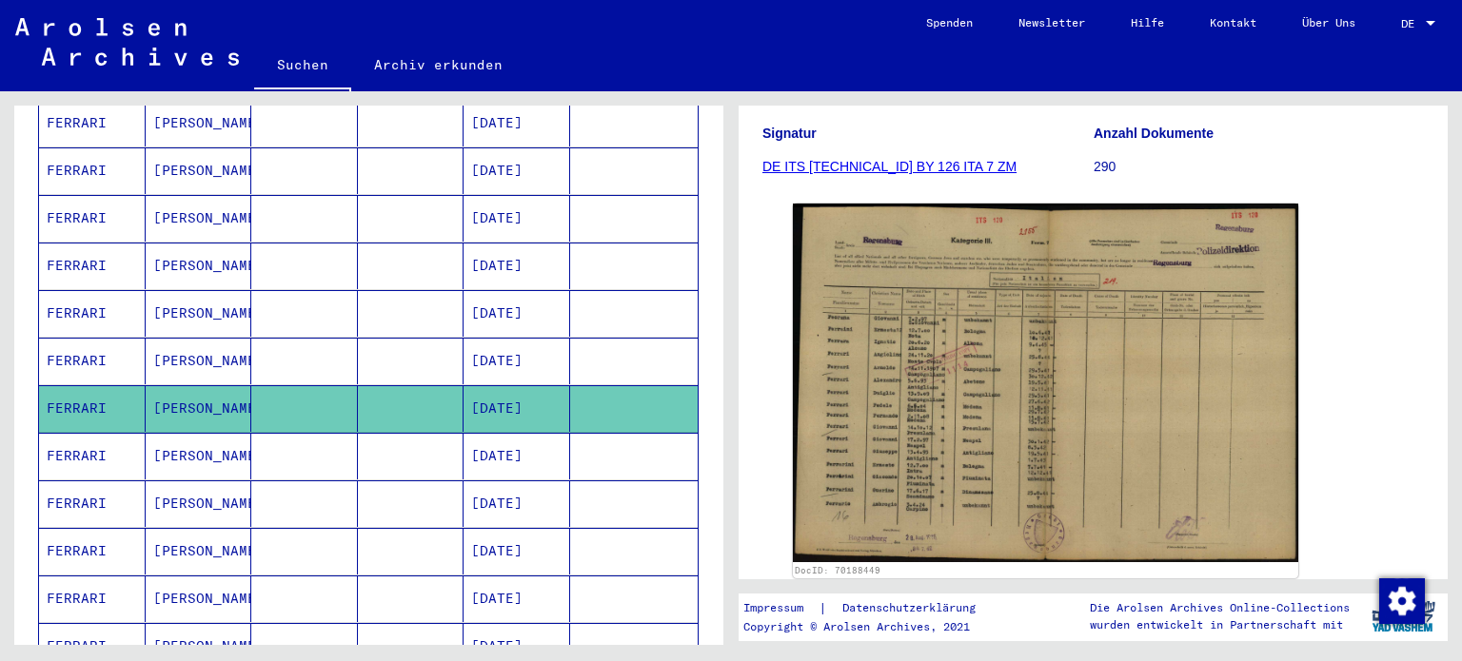
scroll to position [639, 0]
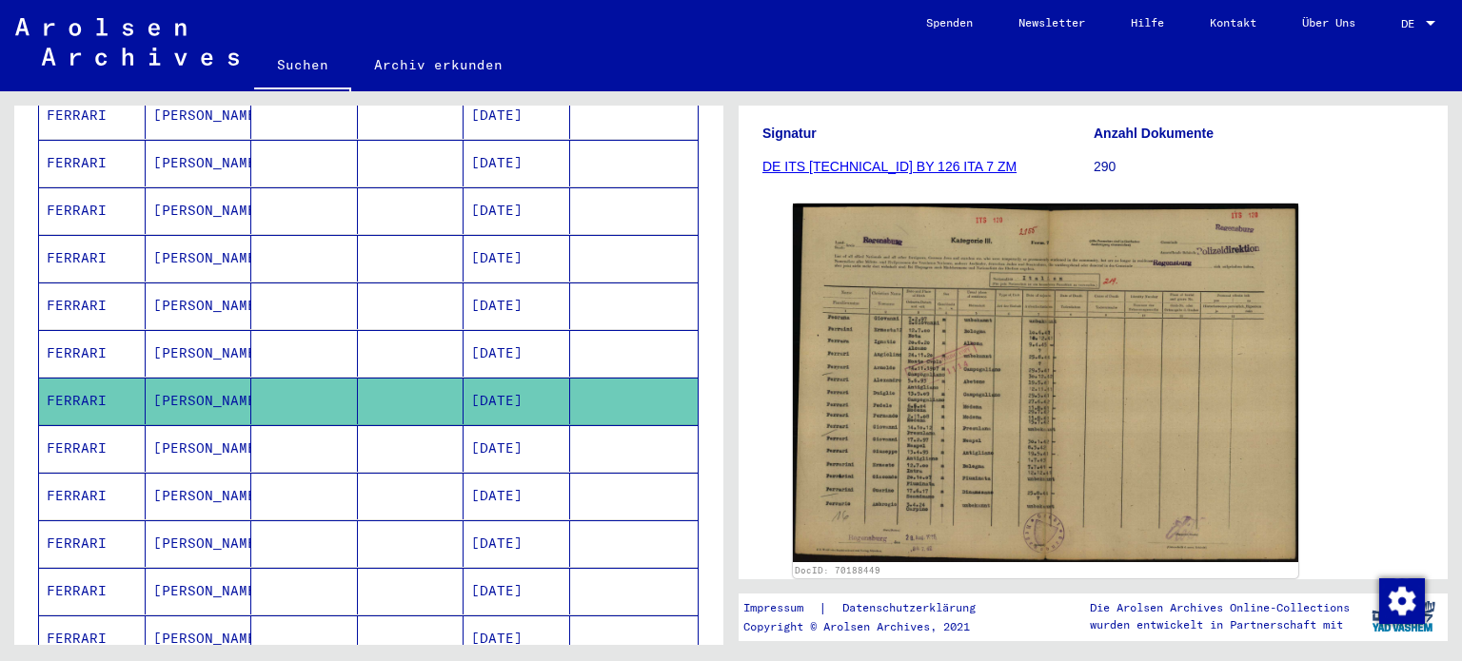
click at [225, 298] on mat-cell "[PERSON_NAME]" at bounding box center [199, 306] width 107 height 47
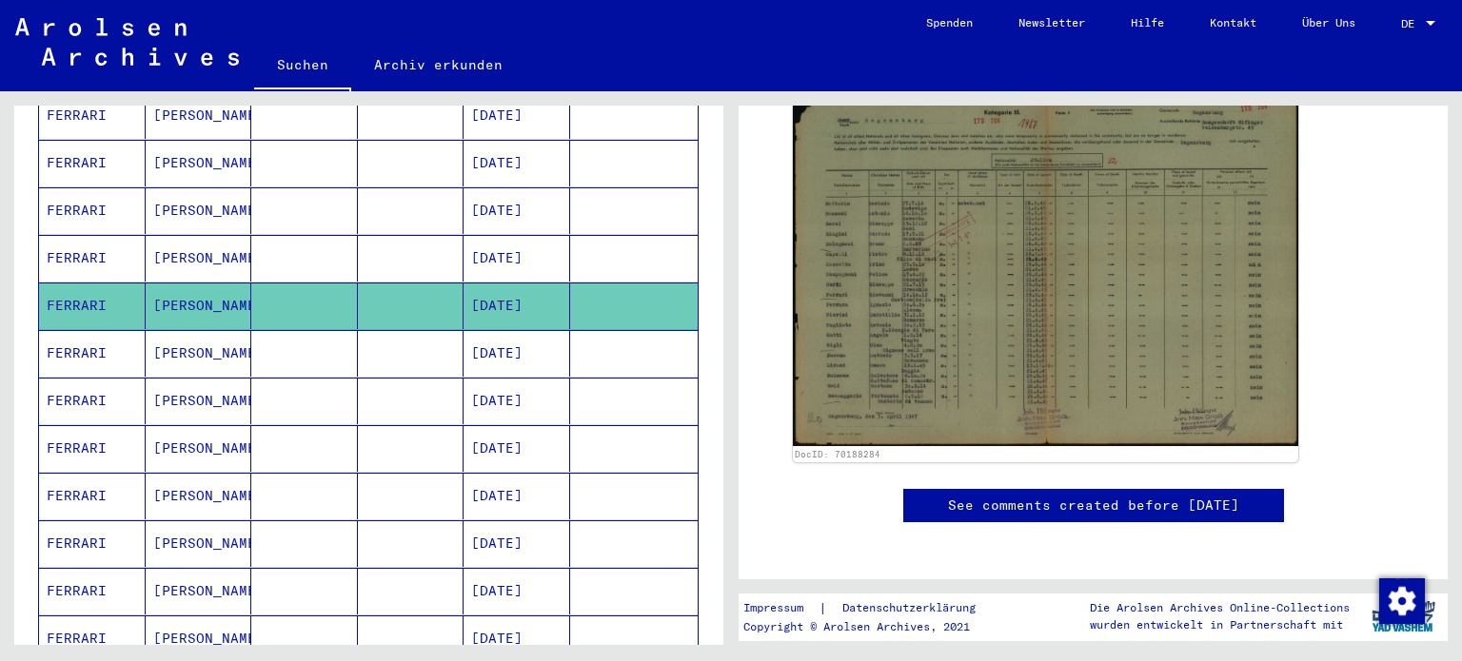
scroll to position [384, 0]
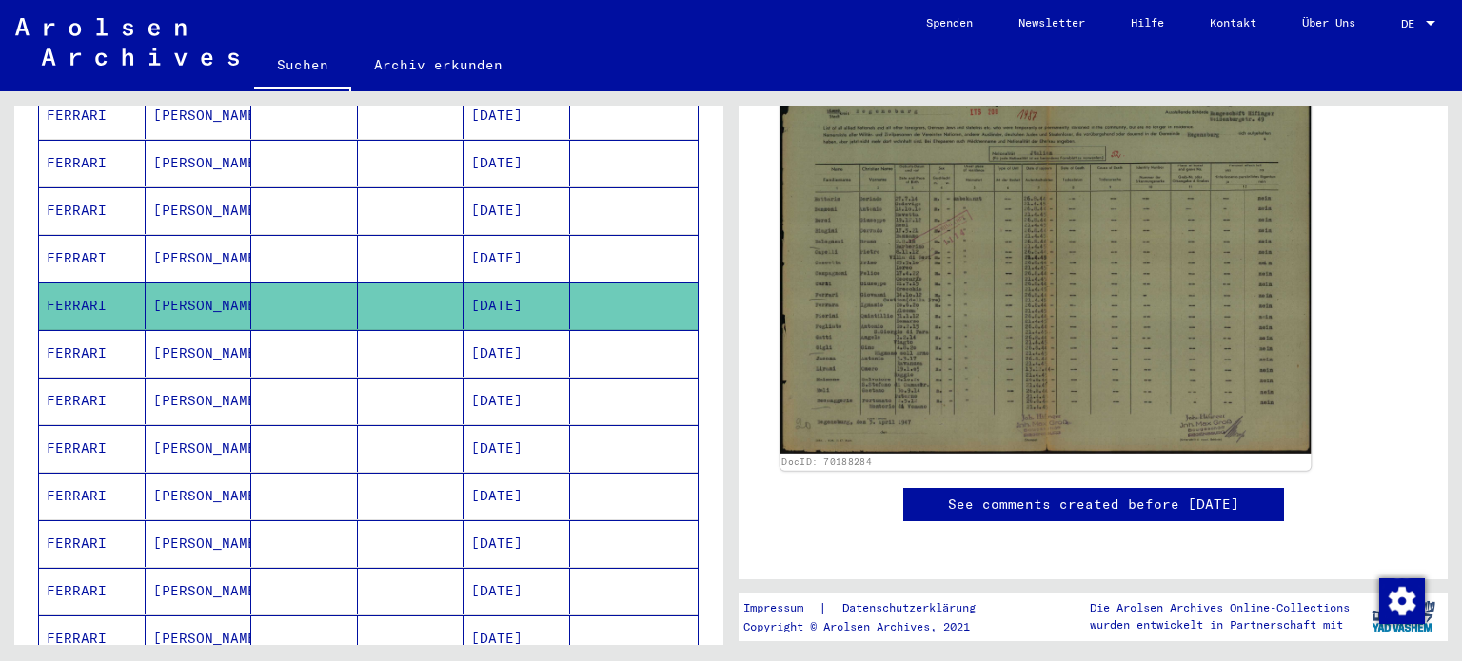
click at [1171, 319] on img at bounding box center [1045, 270] width 531 height 370
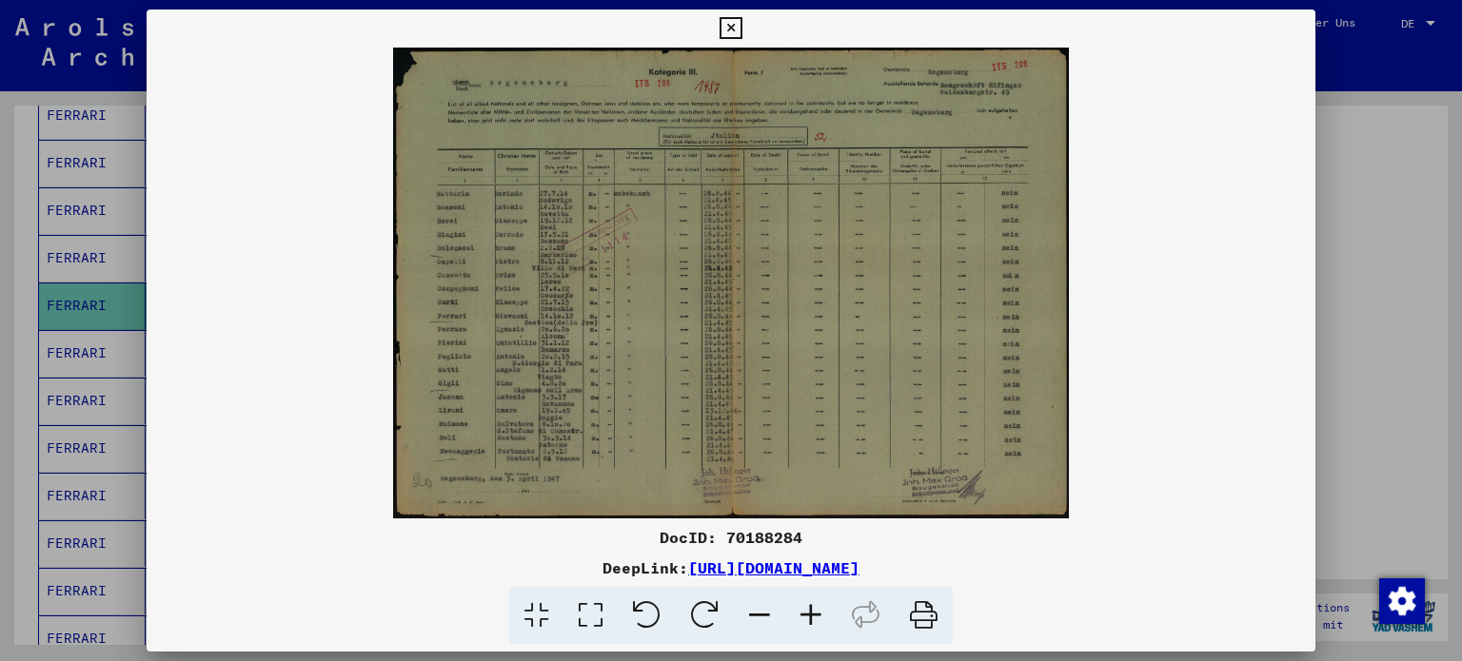
click at [914, 612] on icon at bounding box center [924, 616] width 58 height 58
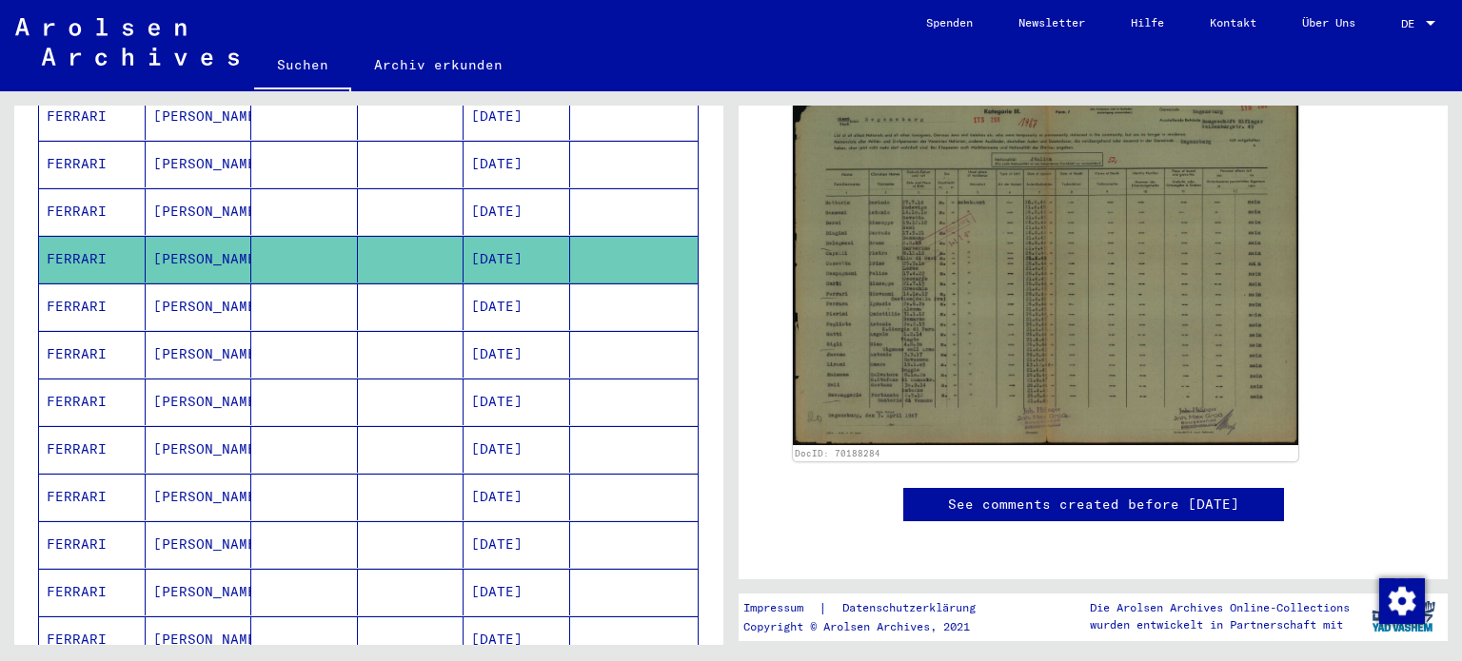
scroll to position [685, 0]
click at [210, 345] on mat-cell "[PERSON_NAME]" at bounding box center [199, 354] width 107 height 47
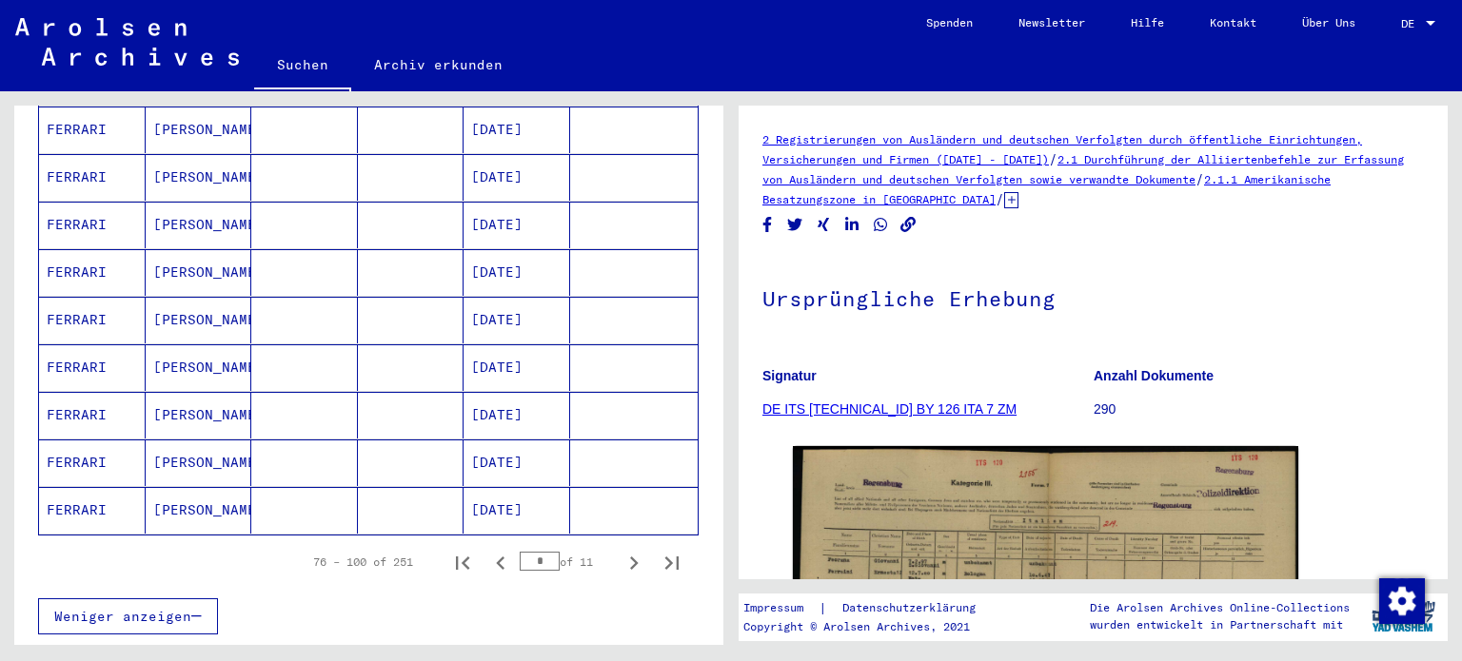
scroll to position [1149, 0]
click at [620, 549] on icon "Next page" at bounding box center [633, 562] width 27 height 27
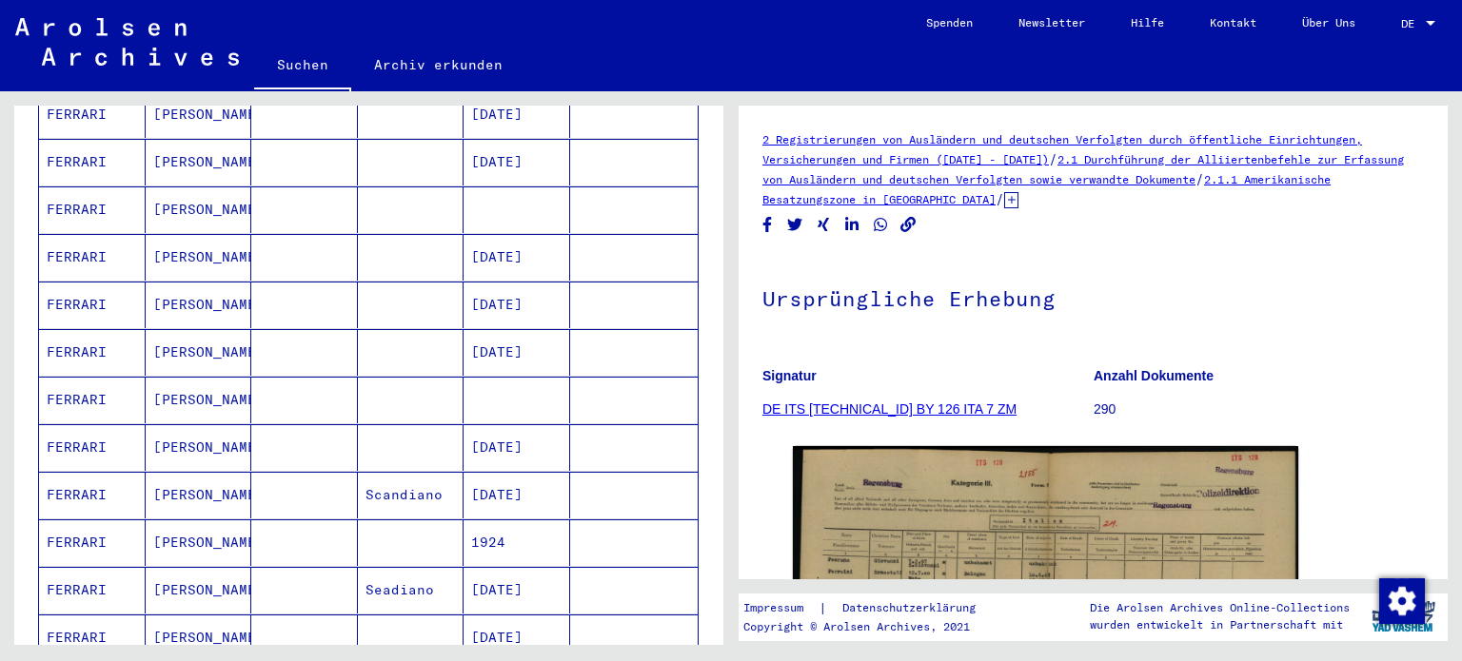
scroll to position [738, 0]
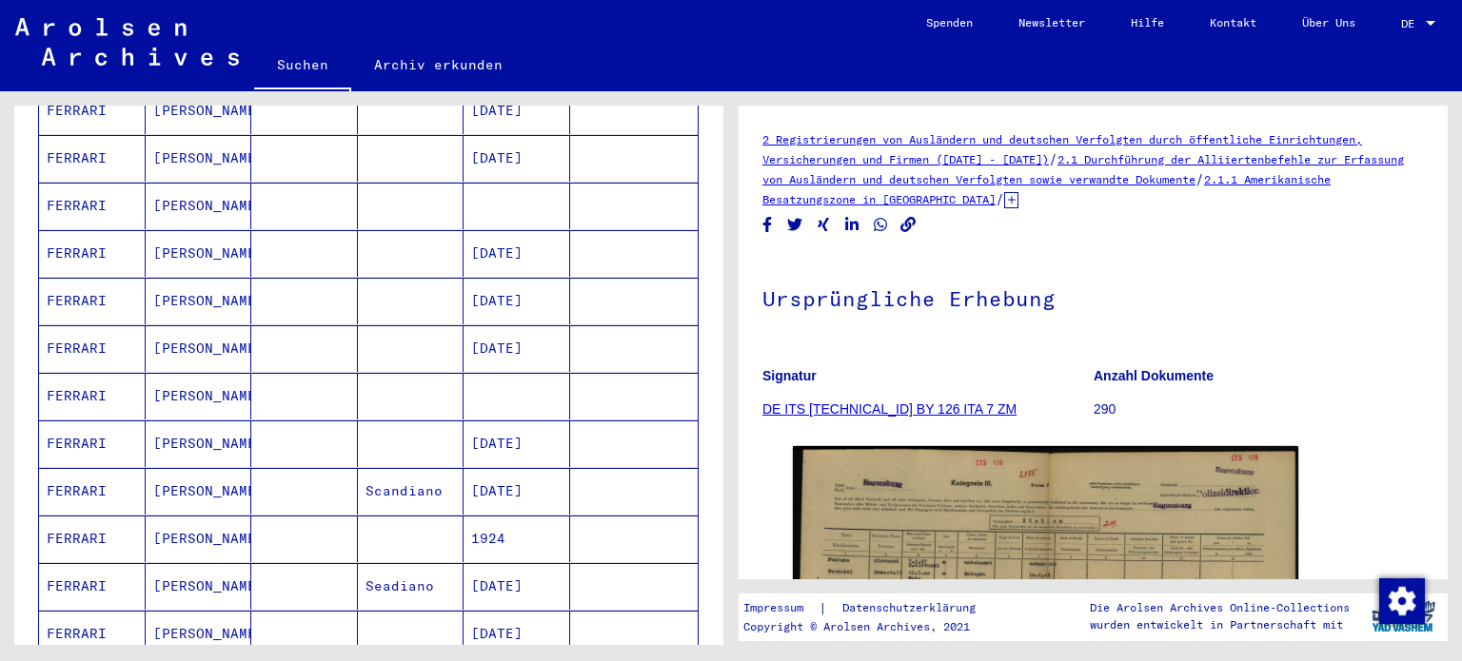
click at [228, 278] on mat-cell "[PERSON_NAME]" at bounding box center [199, 301] width 107 height 47
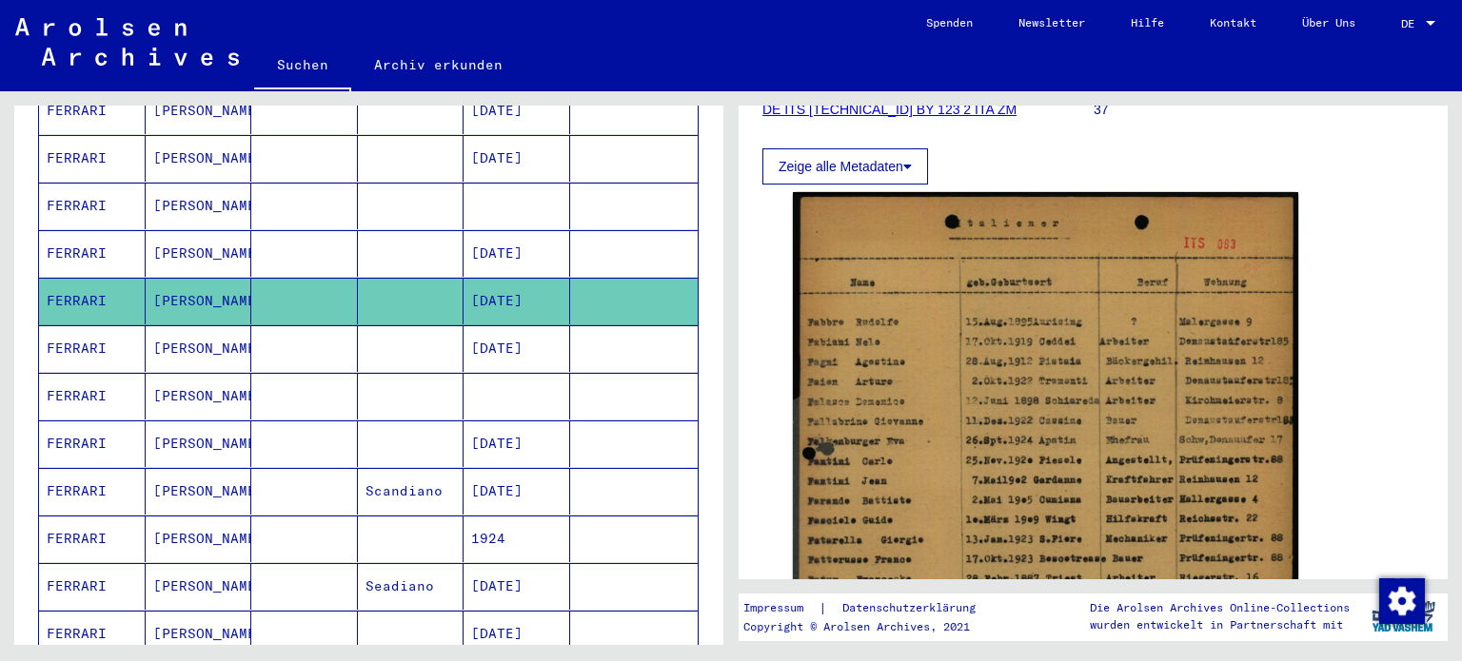
scroll to position [301, 0]
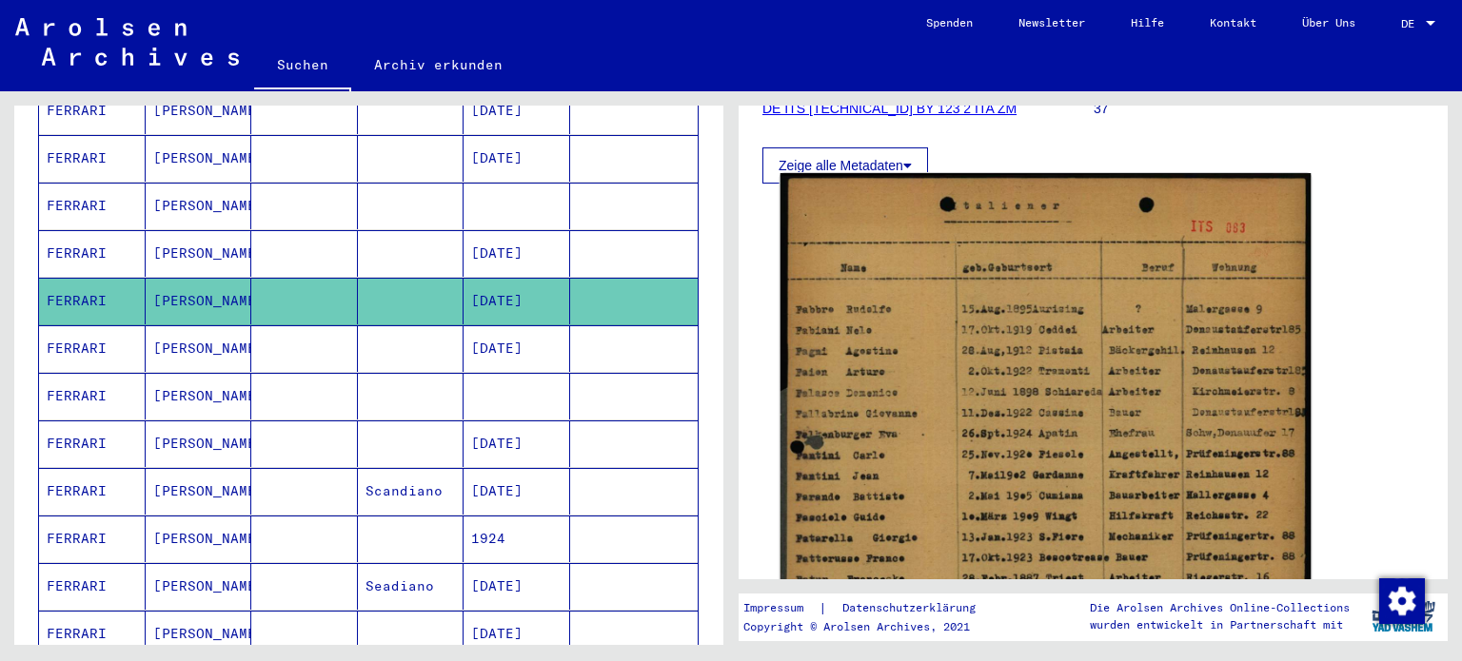
click at [1032, 360] on img at bounding box center [1045, 543] width 531 height 740
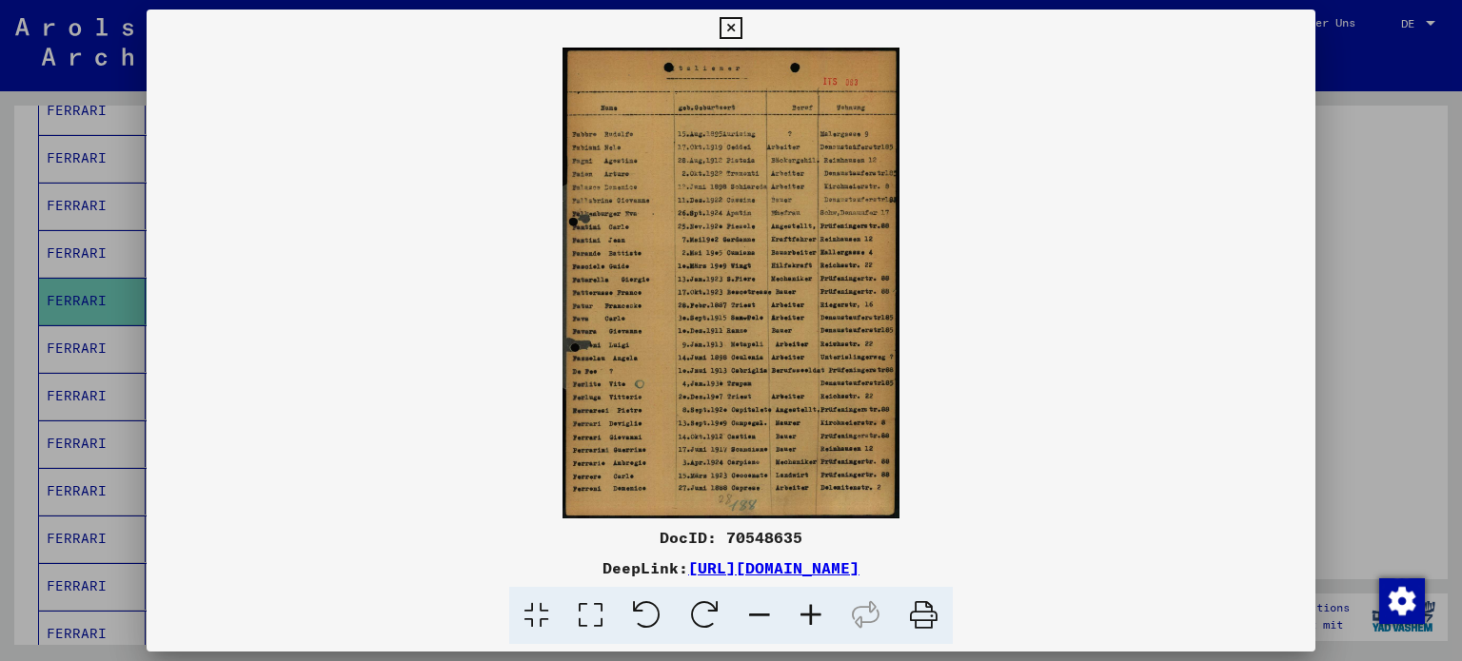
click at [929, 619] on icon at bounding box center [924, 616] width 58 height 58
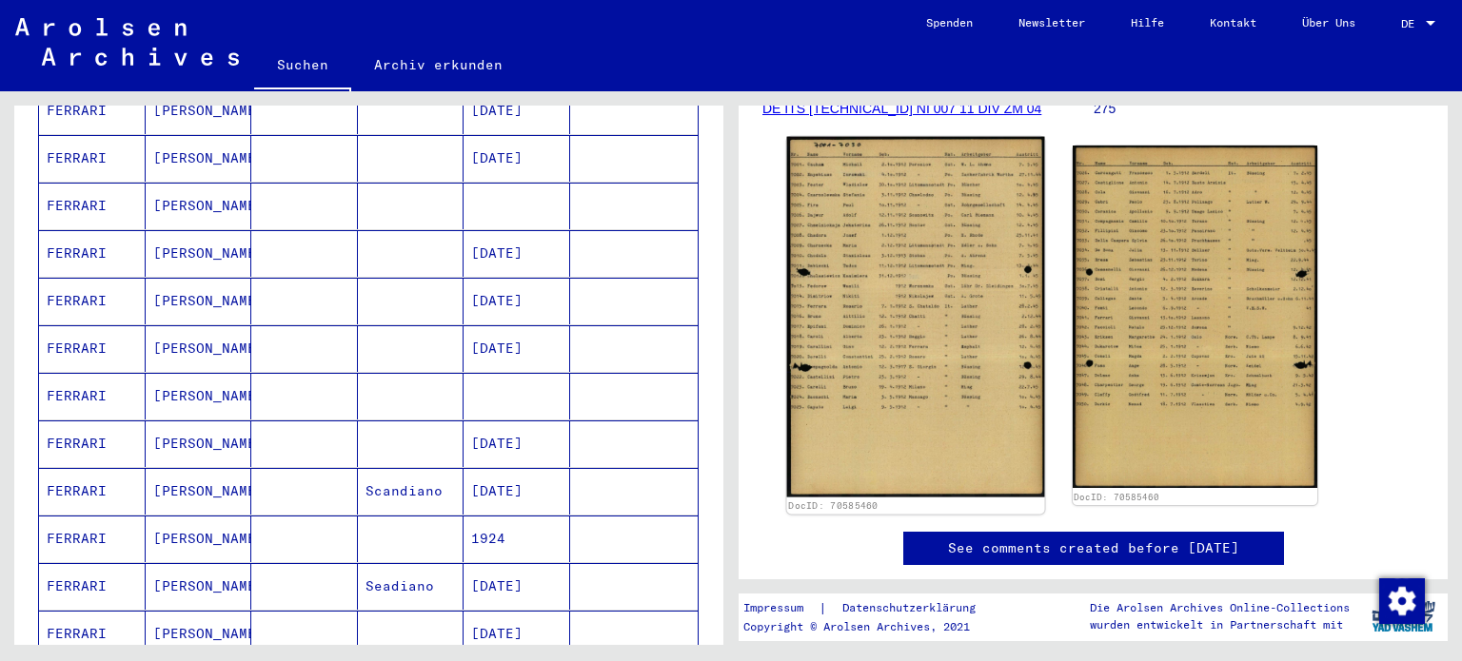
click at [936, 357] on img at bounding box center [915, 317] width 257 height 361
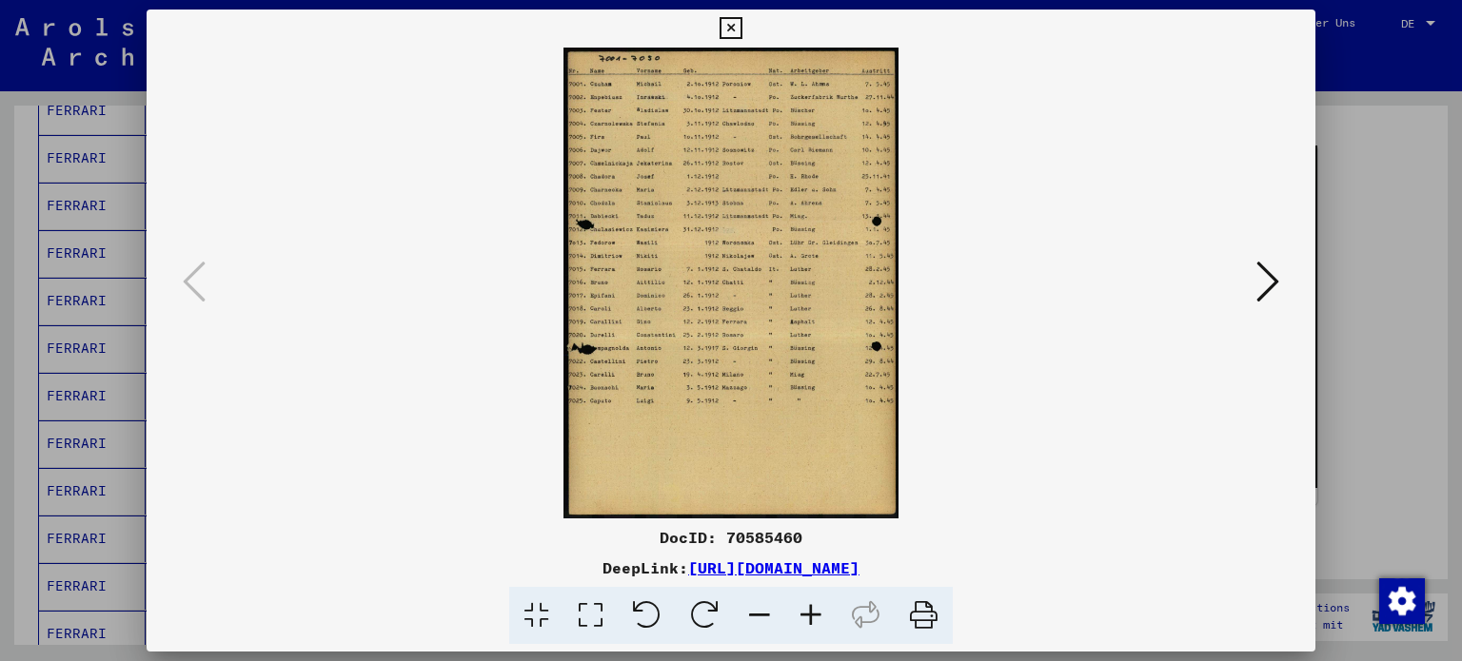
click at [798, 610] on icon at bounding box center [810, 616] width 51 height 58
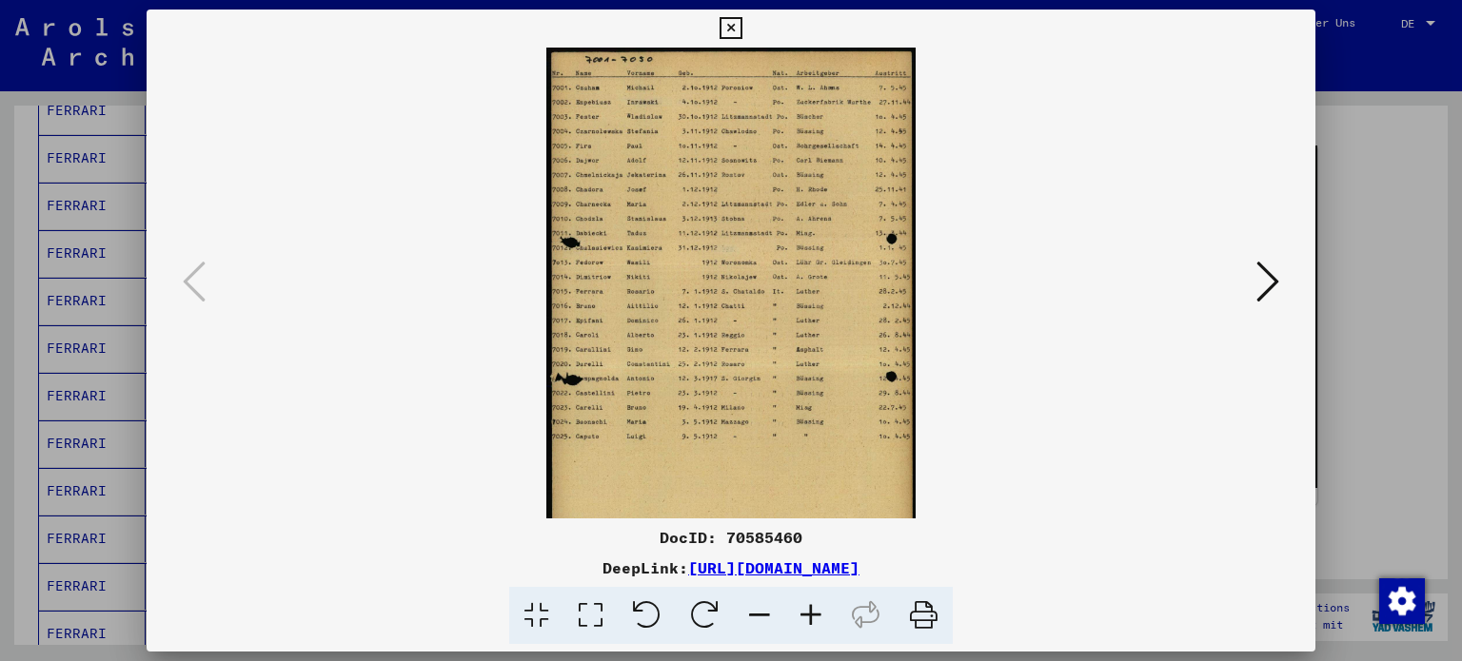
click at [799, 613] on icon at bounding box center [810, 616] width 51 height 58
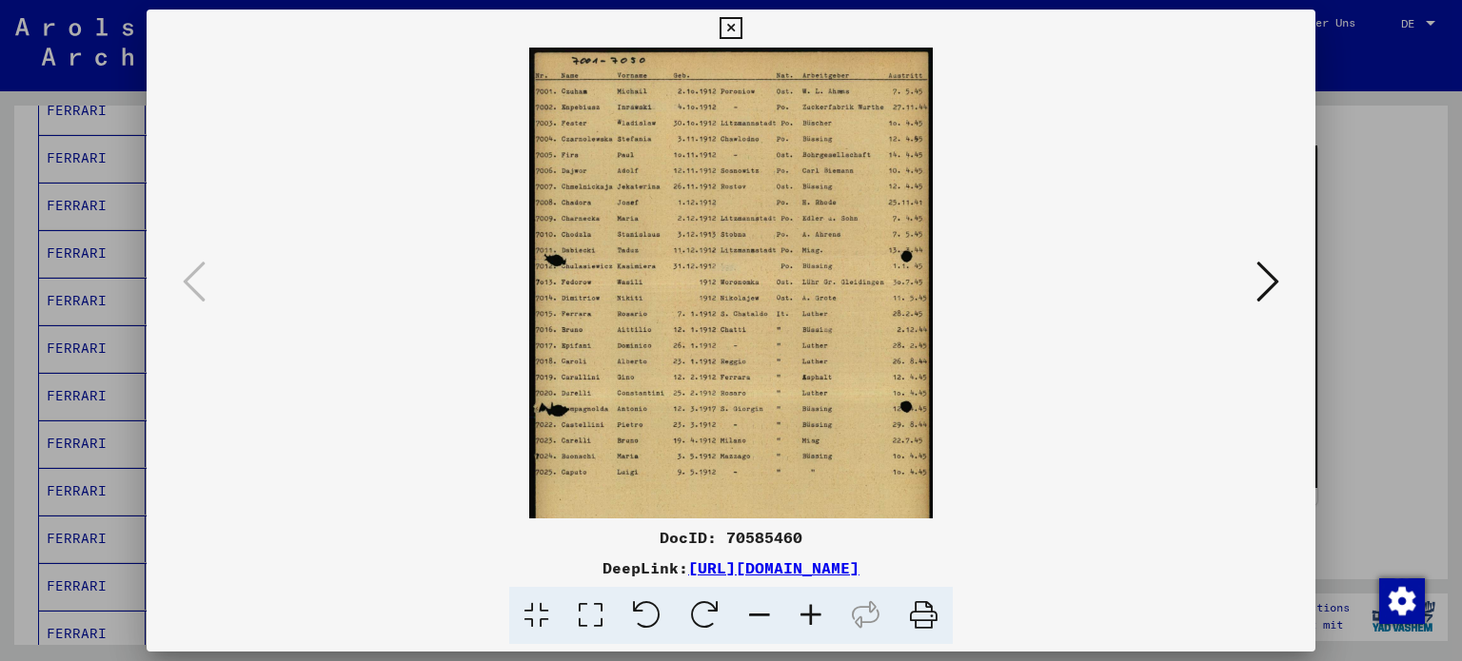
click at [799, 613] on icon at bounding box center [810, 616] width 51 height 58
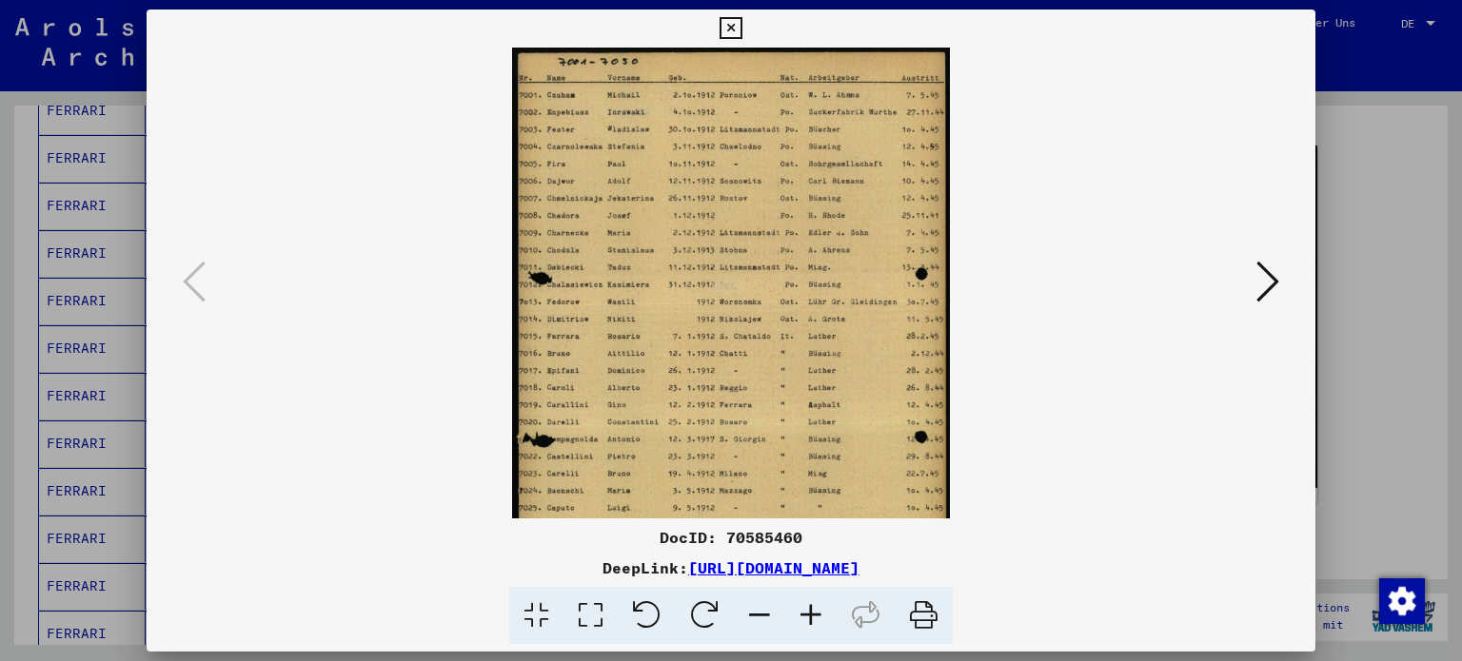
click at [799, 613] on icon at bounding box center [810, 616] width 51 height 58
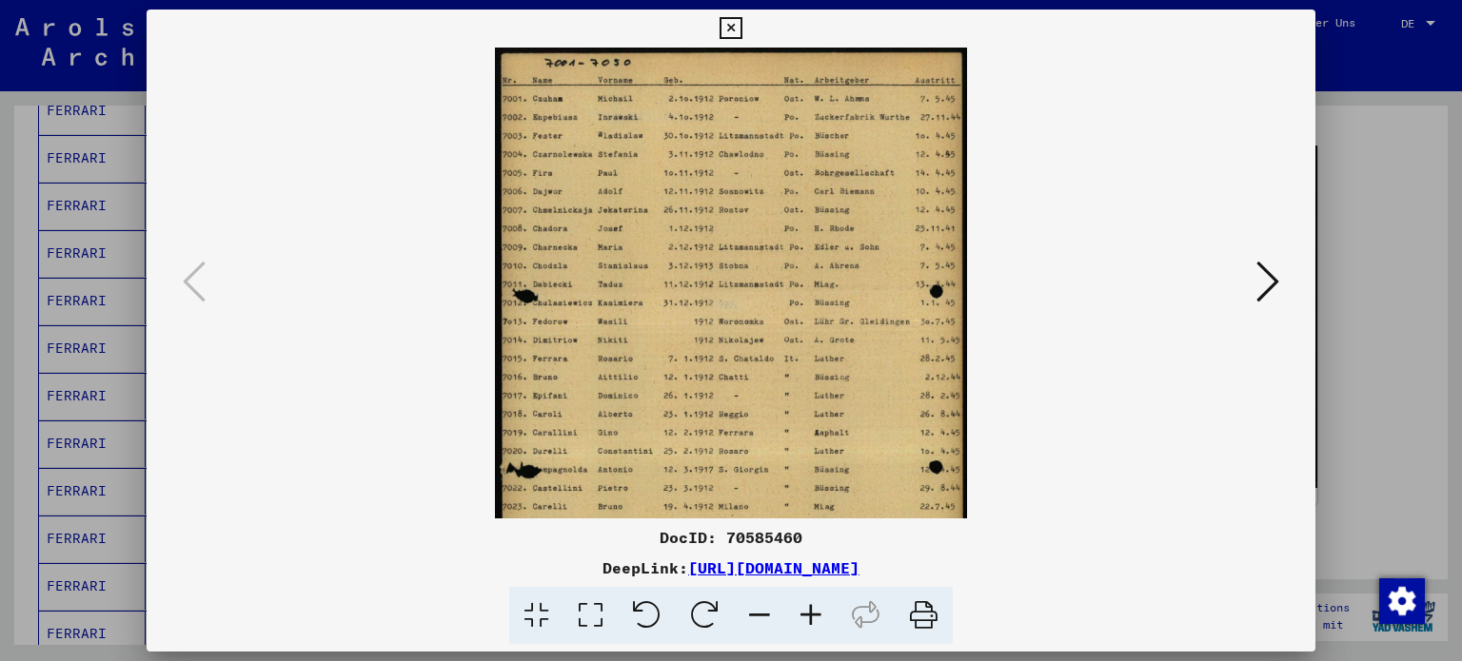
click at [799, 613] on icon at bounding box center [810, 616] width 51 height 58
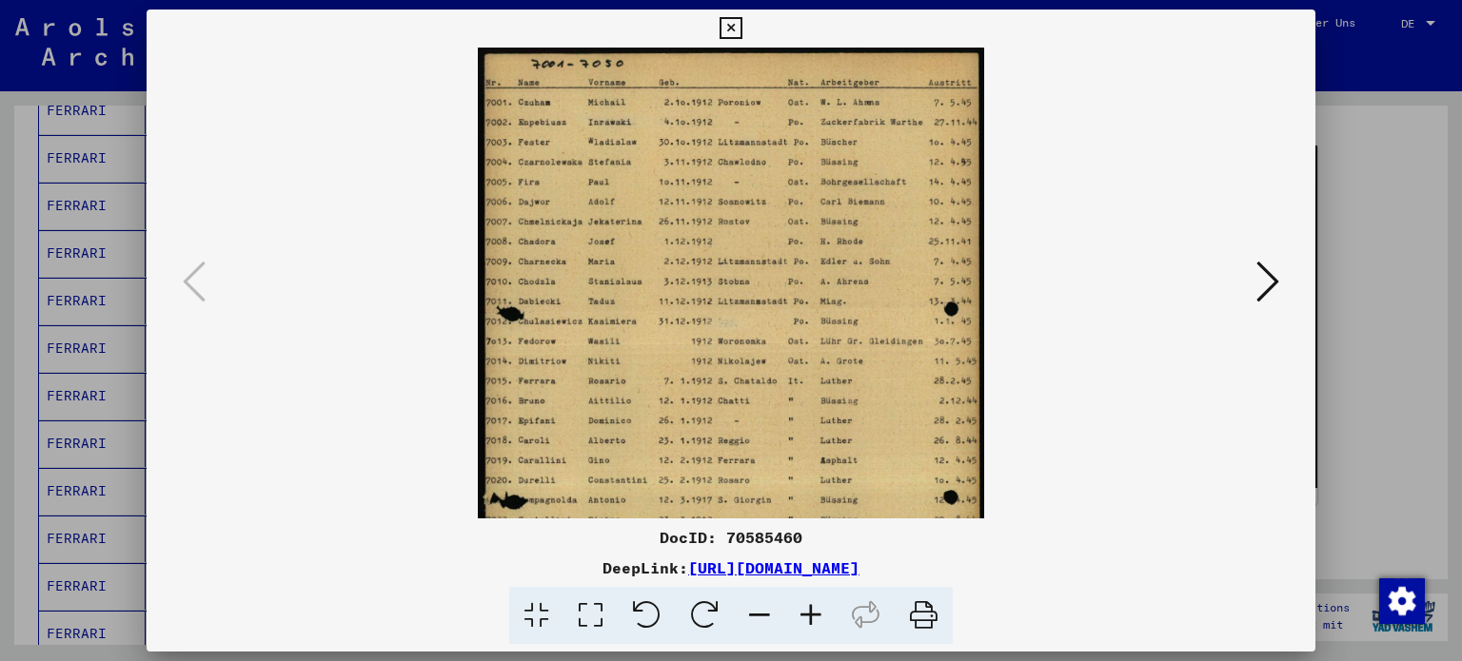
click at [799, 613] on icon at bounding box center [810, 616] width 51 height 58
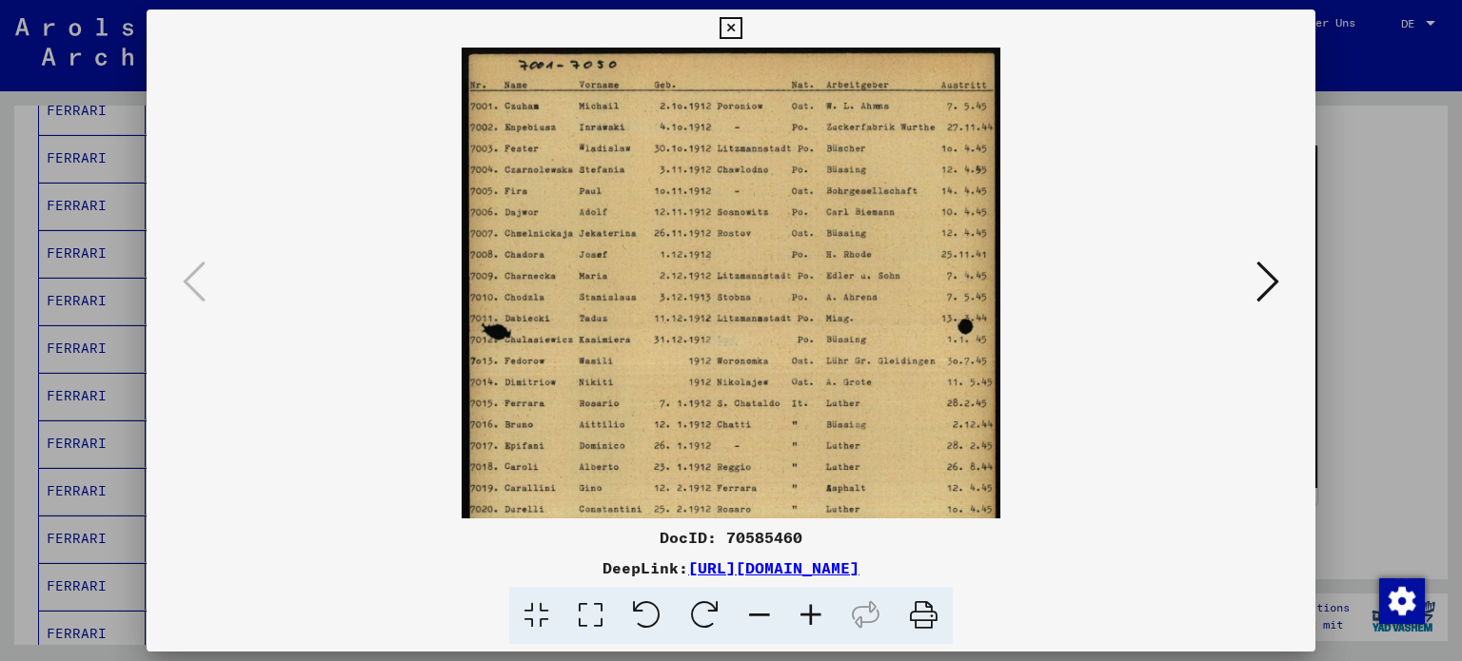
drag, startPoint x: 780, startPoint y: 422, endPoint x: 754, endPoint y: 261, distance: 163.0
click at [754, 261] on img at bounding box center [732, 426] width 540 height 757
drag, startPoint x: 754, startPoint y: 262, endPoint x: 787, endPoint y: 466, distance: 207.3
click at [787, 466] on img at bounding box center [732, 426] width 540 height 757
drag, startPoint x: 779, startPoint y: 378, endPoint x: 737, endPoint y: 212, distance: 170.8
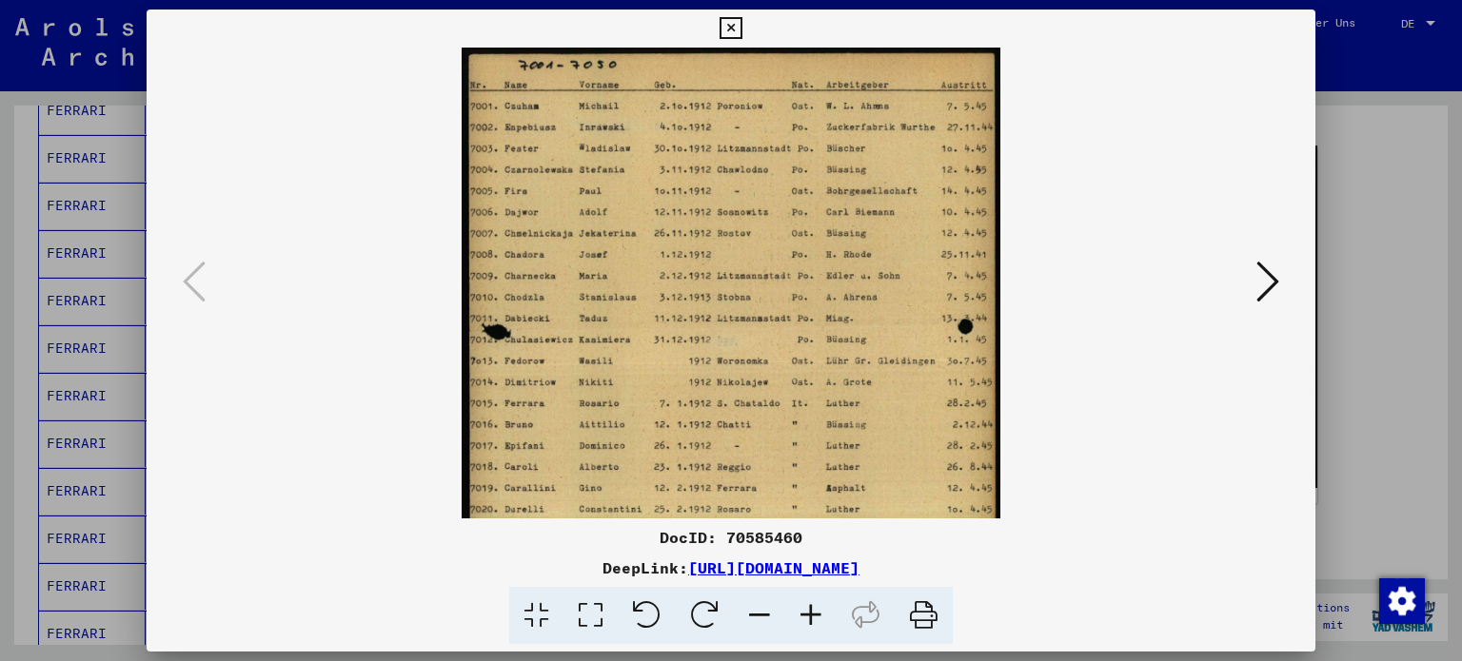
click at [737, 212] on img at bounding box center [732, 426] width 540 height 757
drag, startPoint x: 737, startPoint y: 212, endPoint x: 779, endPoint y: 455, distance: 246.2
click at [779, 455] on img at bounding box center [732, 426] width 540 height 757
click at [1281, 281] on button at bounding box center [1267, 283] width 34 height 54
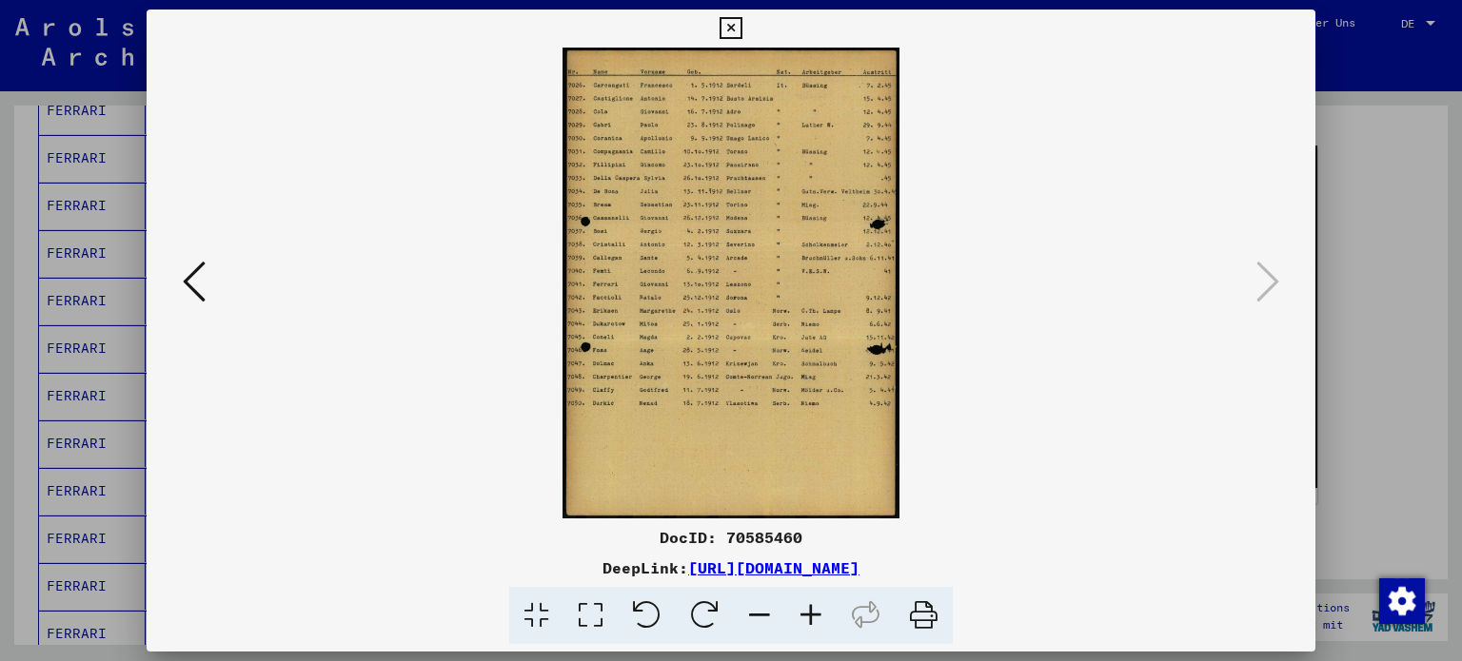
click at [819, 611] on icon at bounding box center [810, 616] width 51 height 58
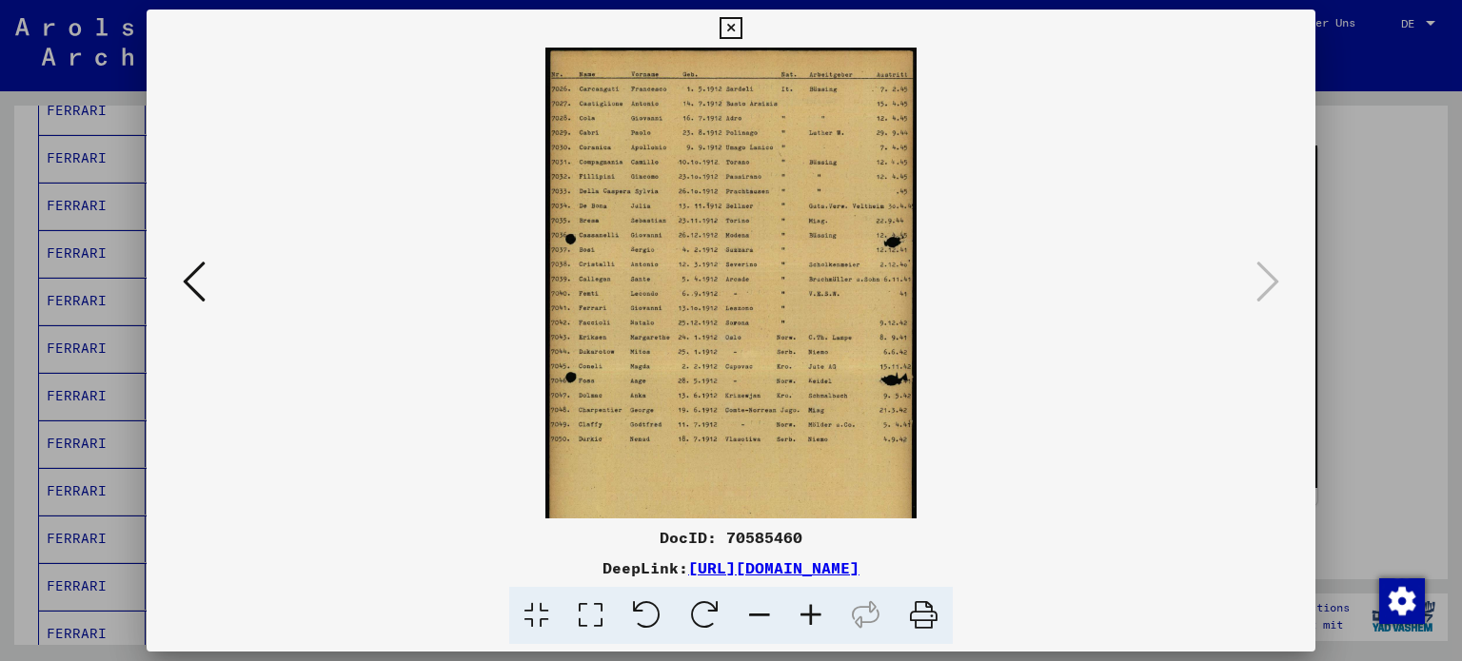
click at [819, 611] on icon at bounding box center [810, 616] width 51 height 58
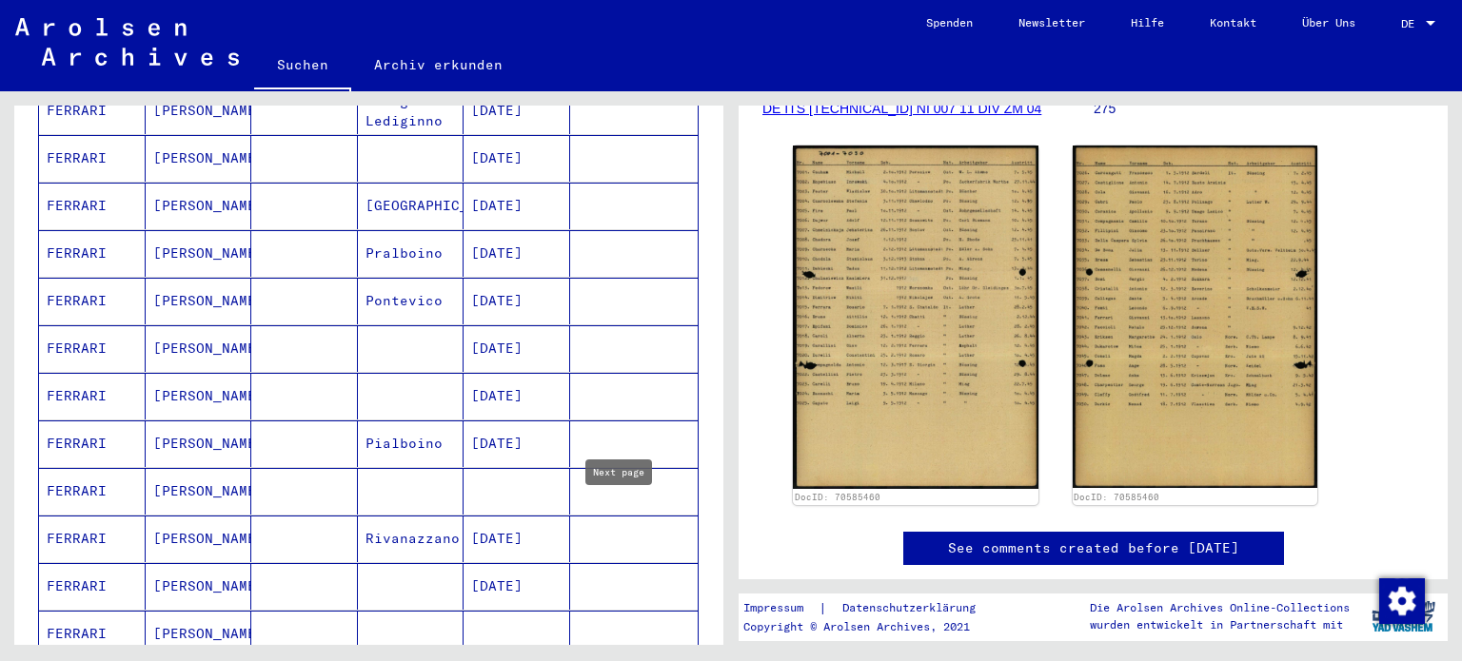
type input "*"
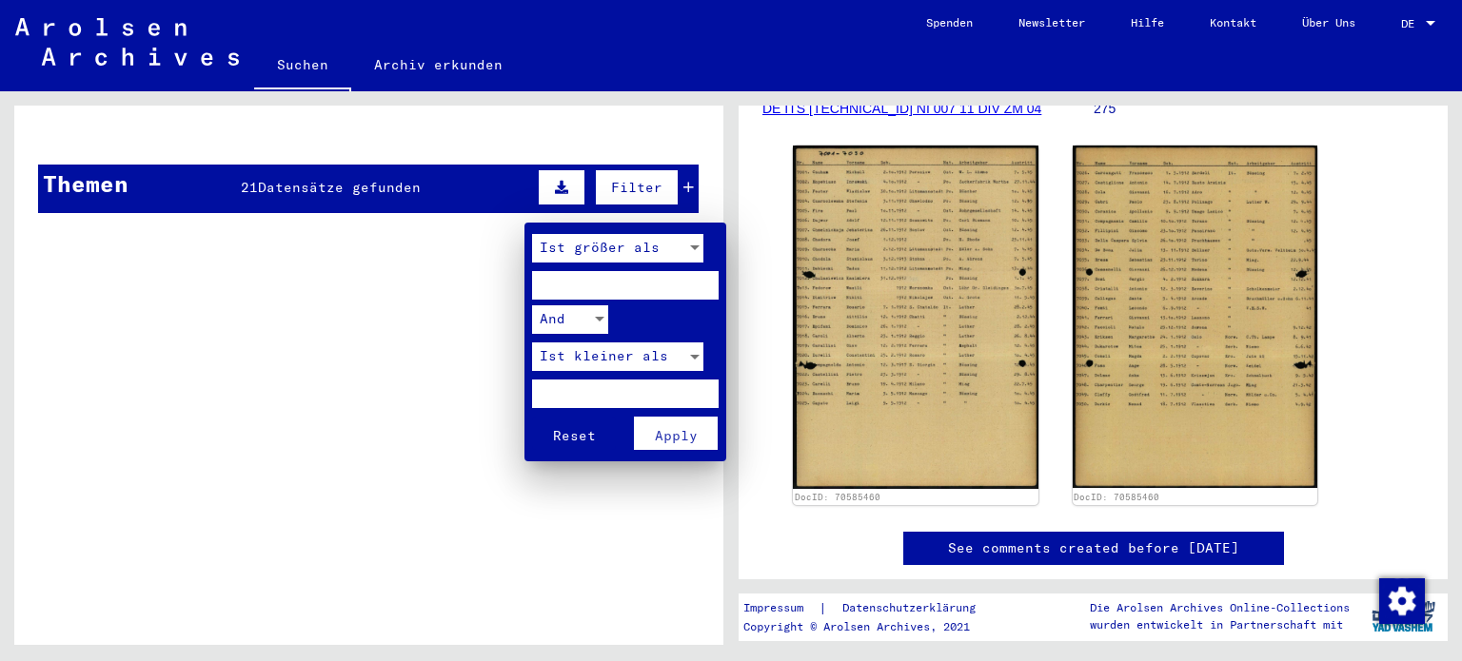
click at [651, 281] on input "number" at bounding box center [625, 285] width 187 height 29
click at [702, 281] on input "****" at bounding box center [625, 285] width 187 height 29
click at [701, 285] on input "****" at bounding box center [625, 285] width 187 height 29
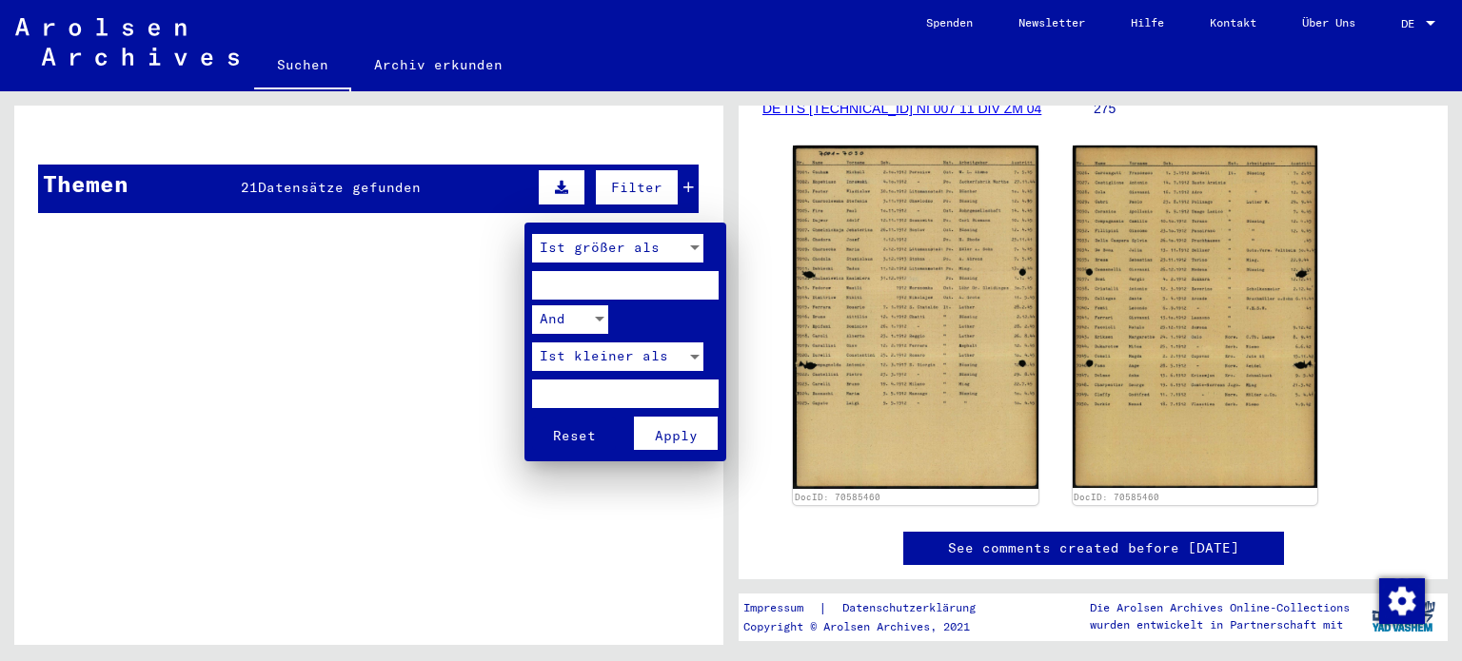
click at [700, 268] on div "Ist größer als" at bounding box center [617, 253] width 171 height 38
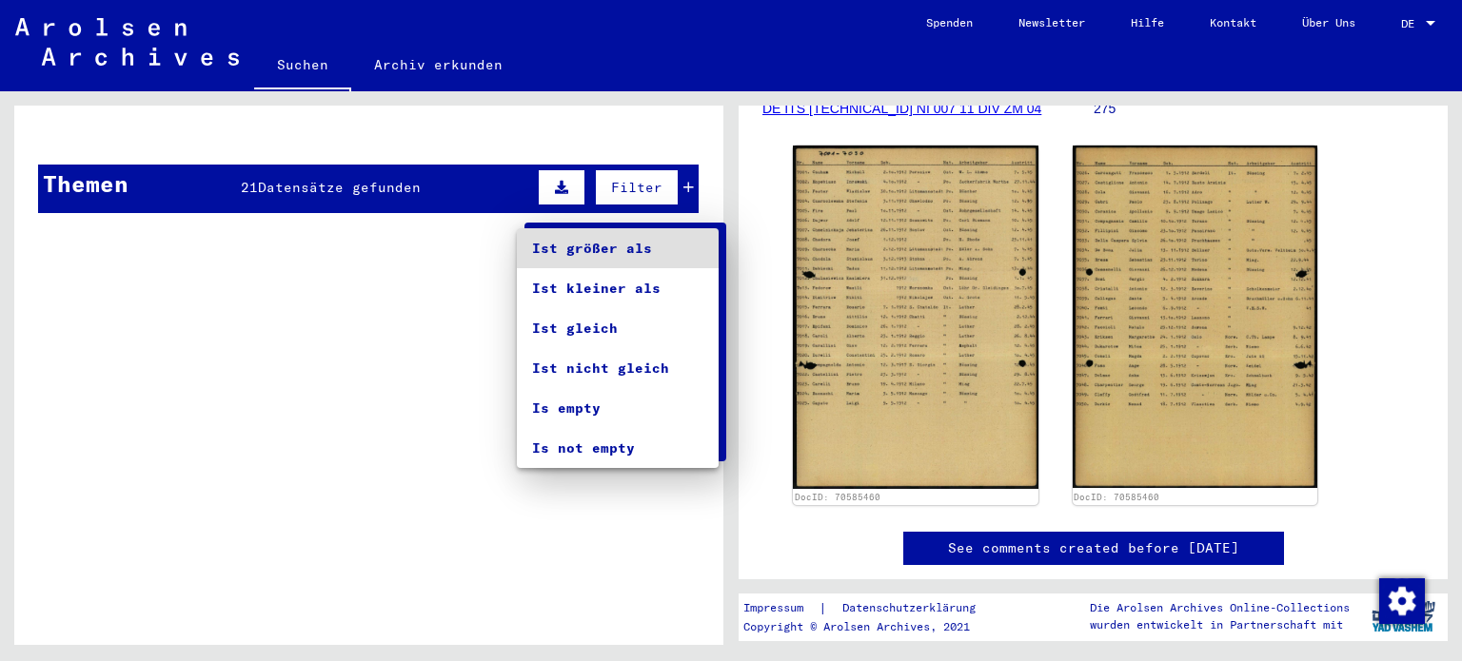
click at [730, 314] on div at bounding box center [731, 330] width 1462 height 661
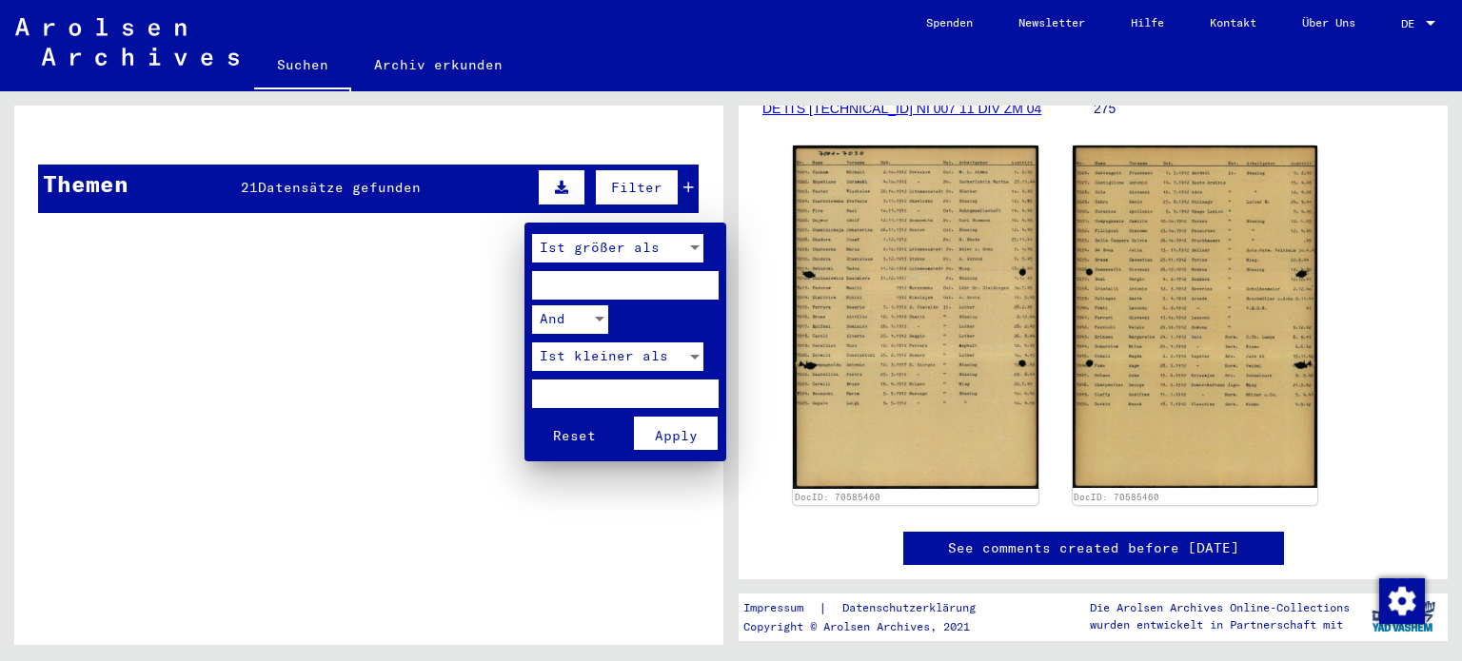
click at [707, 285] on input "****" at bounding box center [625, 285] width 187 height 29
click at [701, 281] on input "****" at bounding box center [625, 285] width 187 height 29
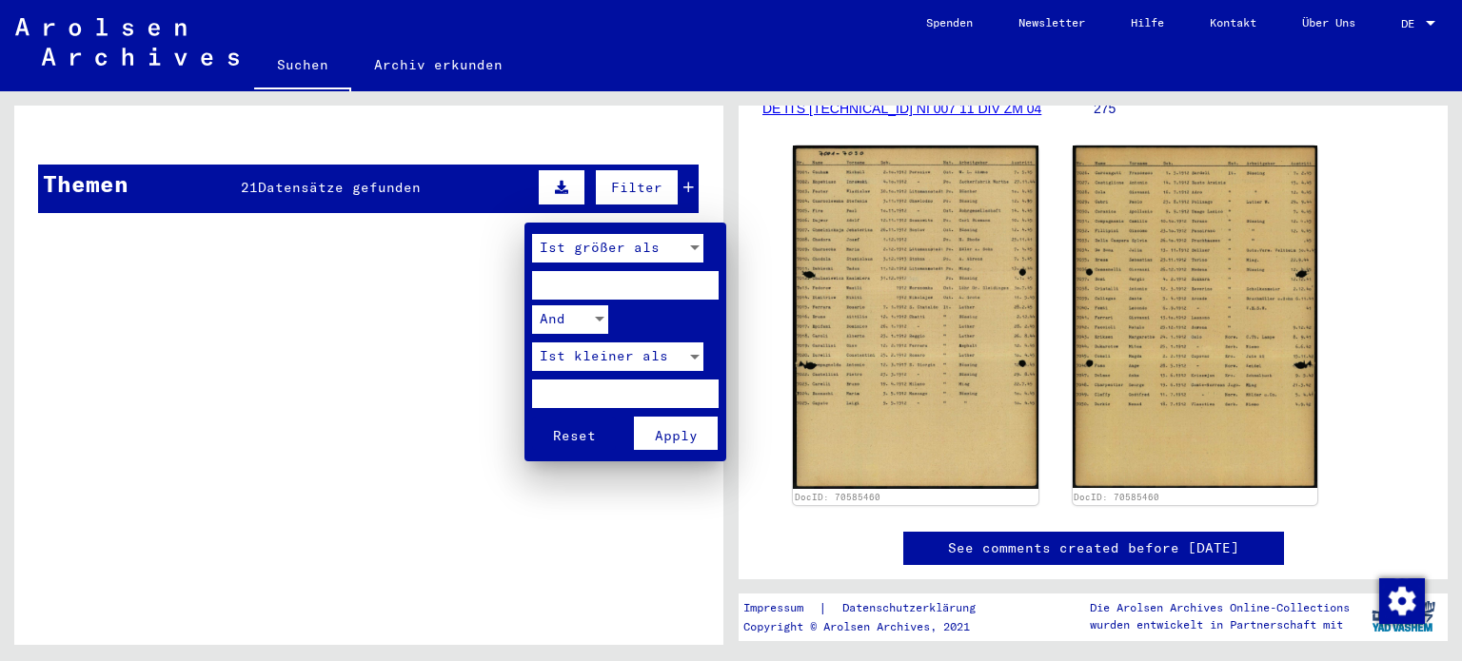
click at [701, 281] on input "****" at bounding box center [625, 285] width 187 height 29
type input "****"
click at [701, 281] on input "****" at bounding box center [625, 285] width 187 height 29
click at [681, 442] on button "Apply" at bounding box center [676, 433] width 84 height 33
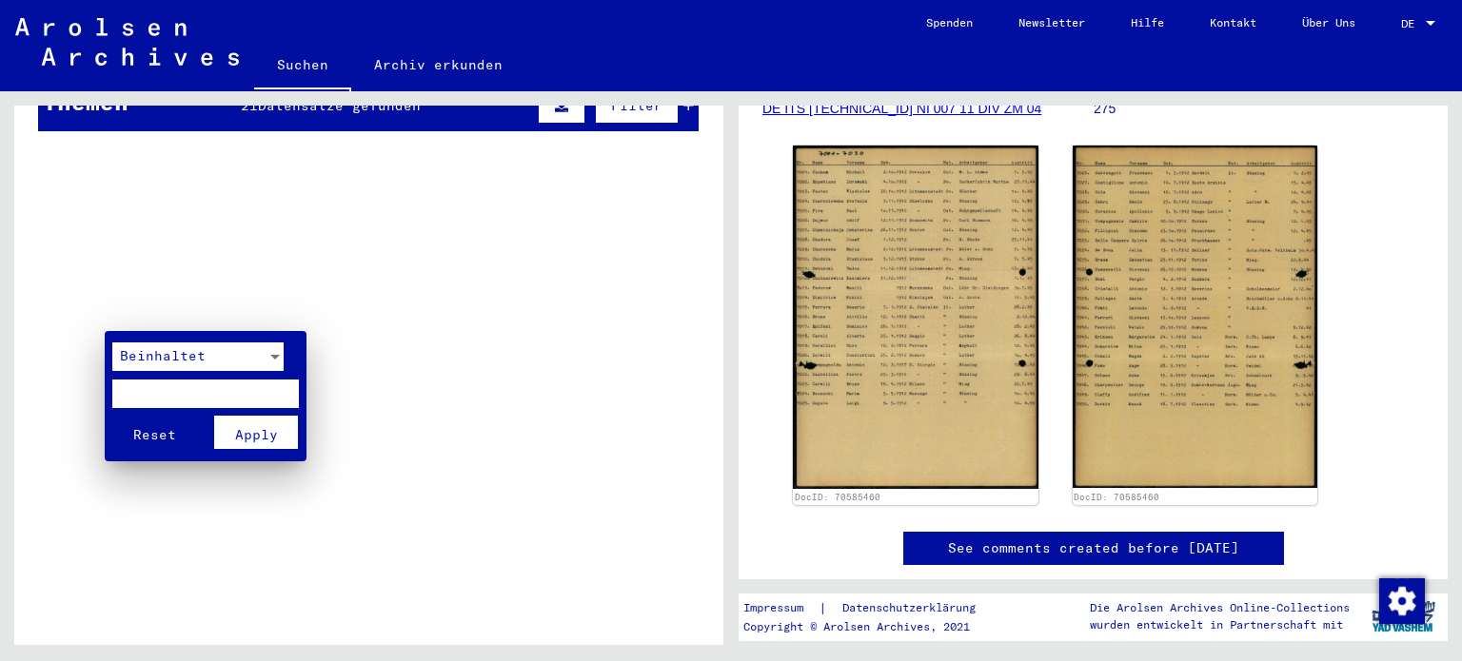
click at [61, 342] on div at bounding box center [731, 330] width 1462 height 661
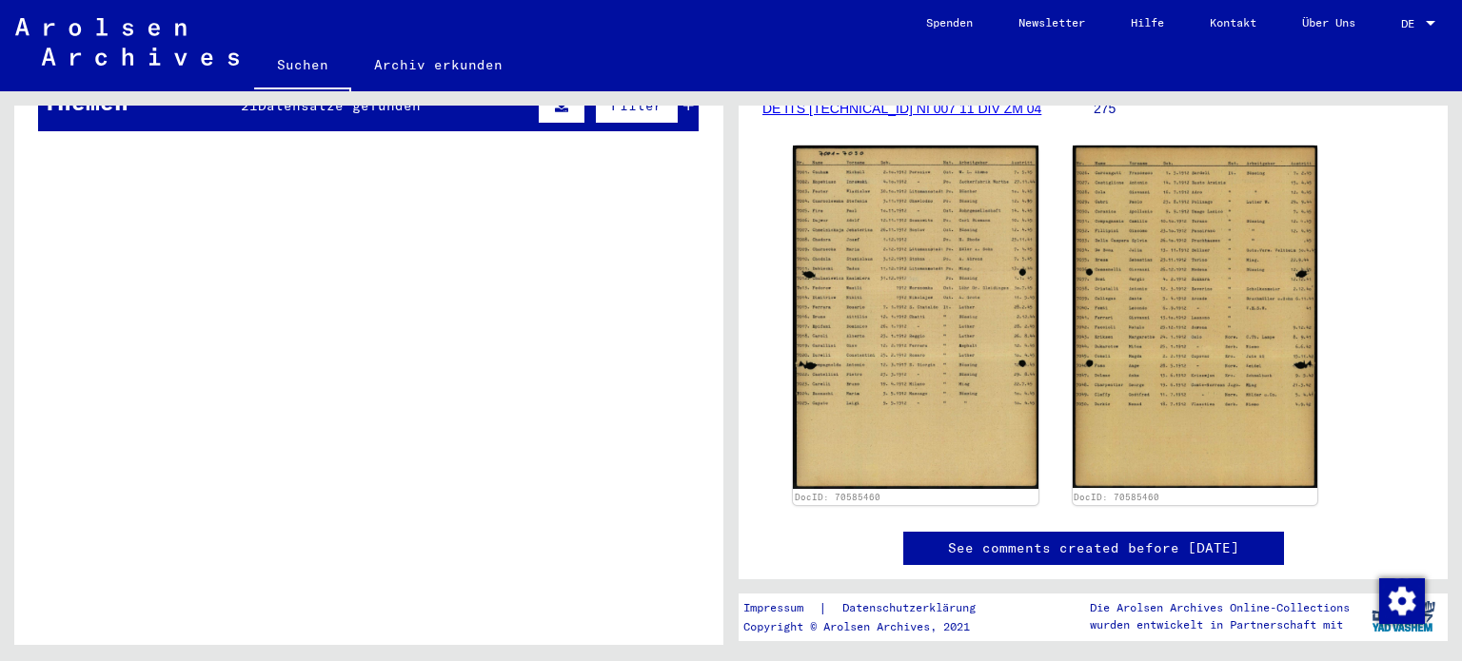
click at [68, 35] on div "Nachname Vorname Geburtsname Geburt‏ Geburtsdatum Prisoner # Signature Nachname…" at bounding box center [368, 0] width 709 height 70
